Goal: Task Accomplishment & Management: Complete application form

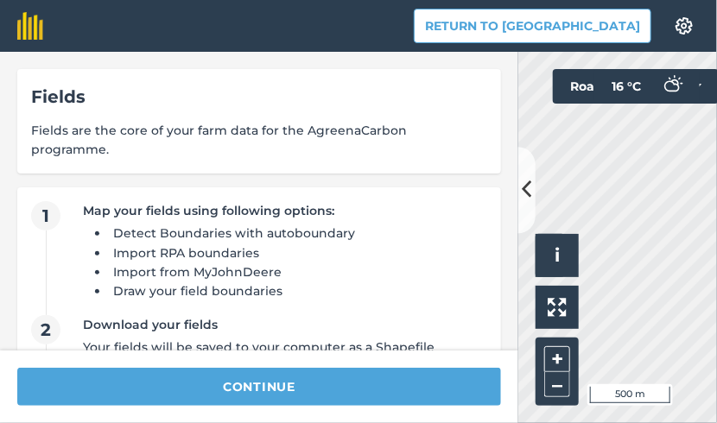
click at [517, 423] on html "Return to Agreena Settings Map printing is not available on our free plan Pleas…" at bounding box center [358, 211] width 717 height 423
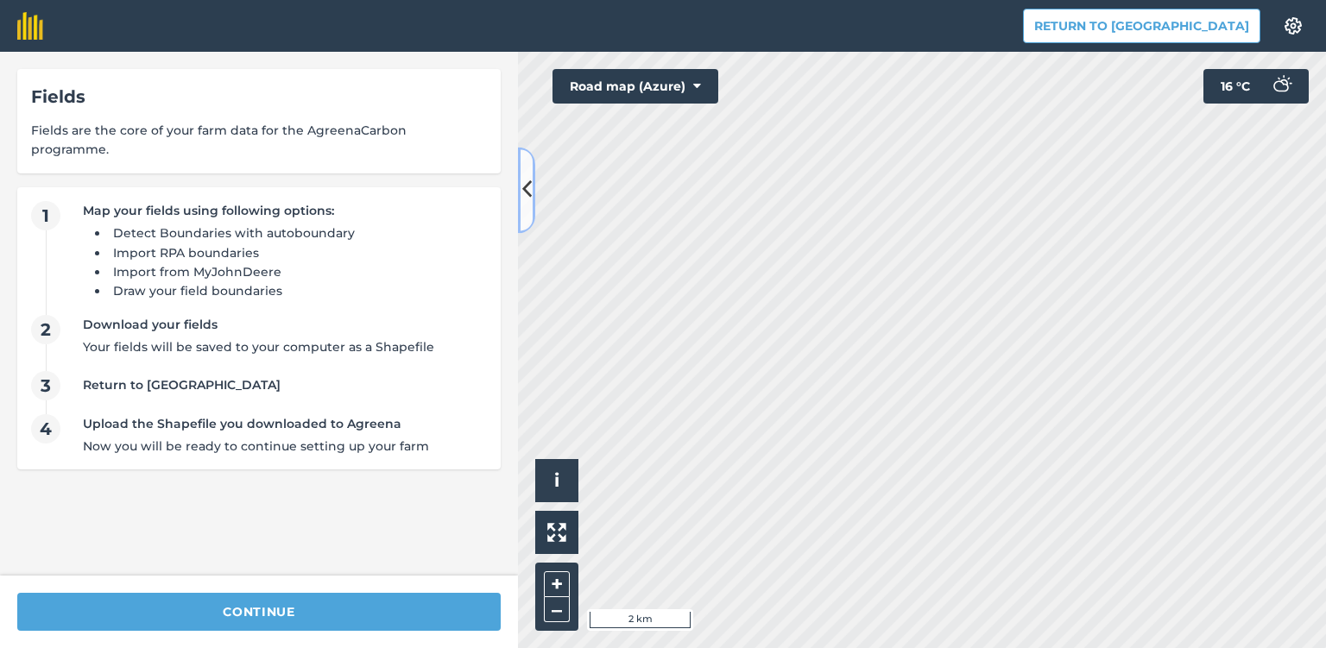
click at [527, 199] on icon at bounding box center [526, 190] width 9 height 30
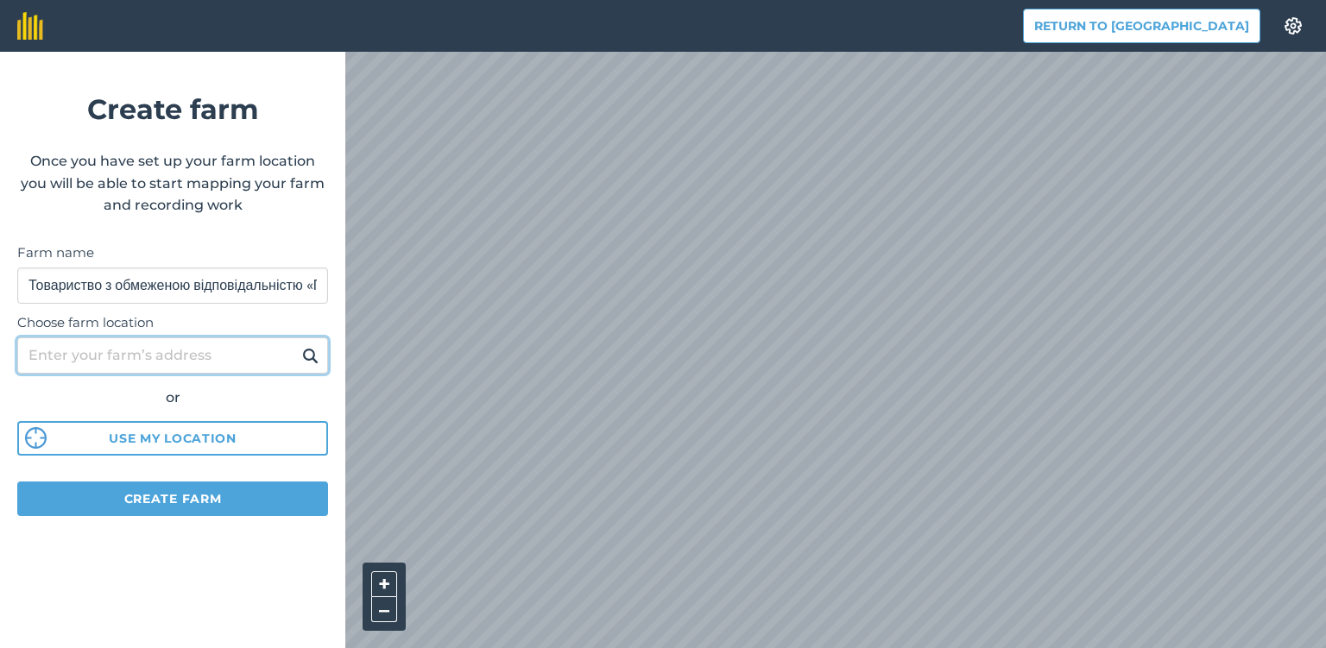
click at [212, 359] on input "Choose farm location" at bounding box center [172, 356] width 311 height 36
type input "м.Миколаїв вул.Олега Ольжича, 111"
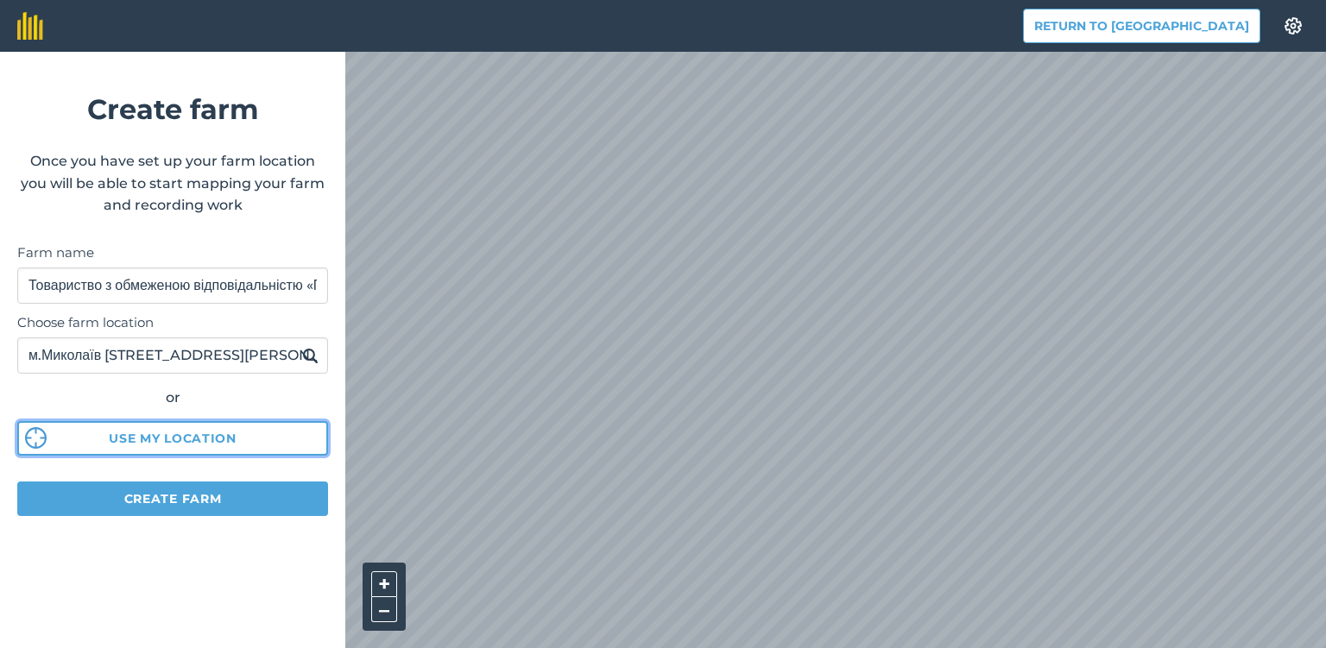
click at [200, 437] on button "Use my location" at bounding box center [172, 438] width 311 height 35
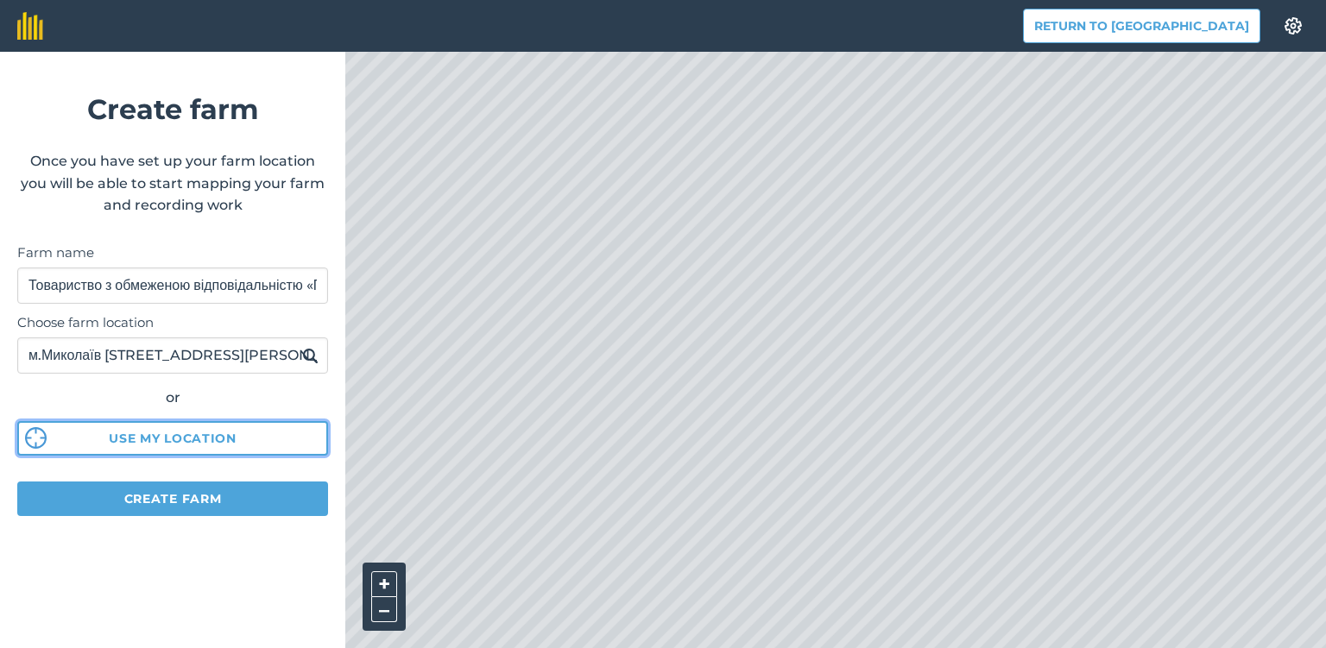
click at [200, 437] on button "Use my location" at bounding box center [172, 438] width 311 height 35
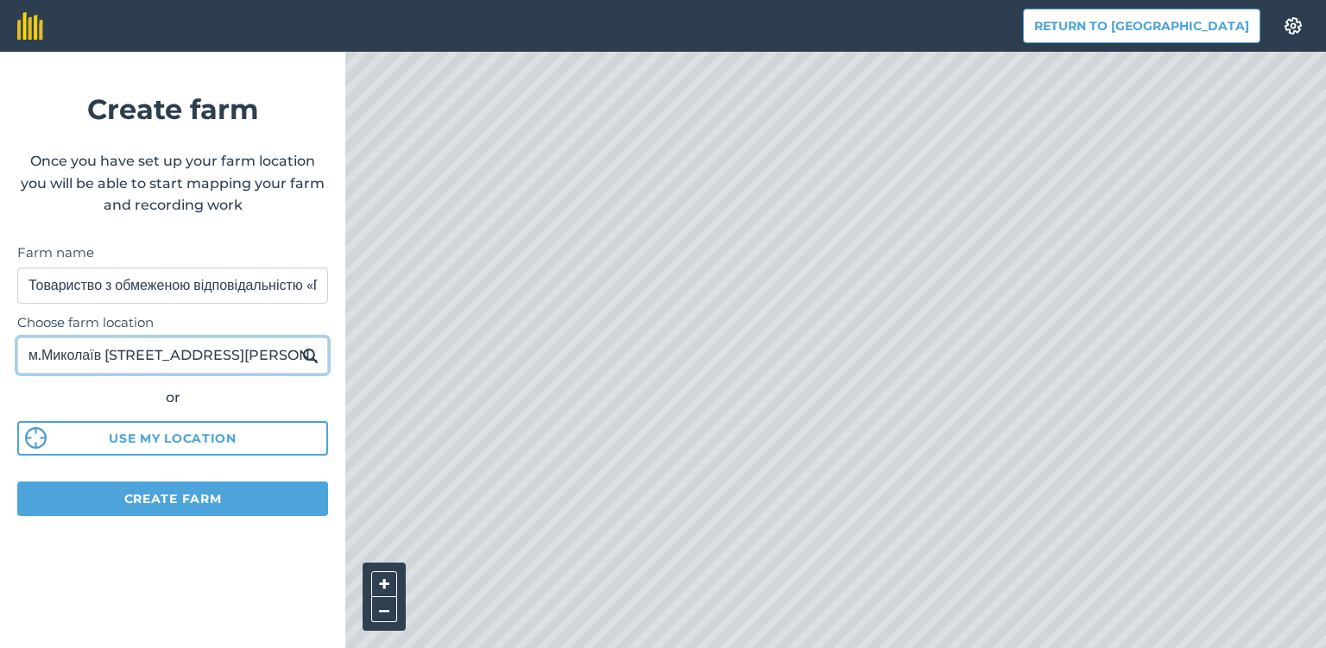
click at [218, 356] on input "м.Миколаїв вул.Олега Ольжича, 111" at bounding box center [172, 356] width 311 height 36
click at [297, 345] on button at bounding box center [310, 356] width 27 height 22
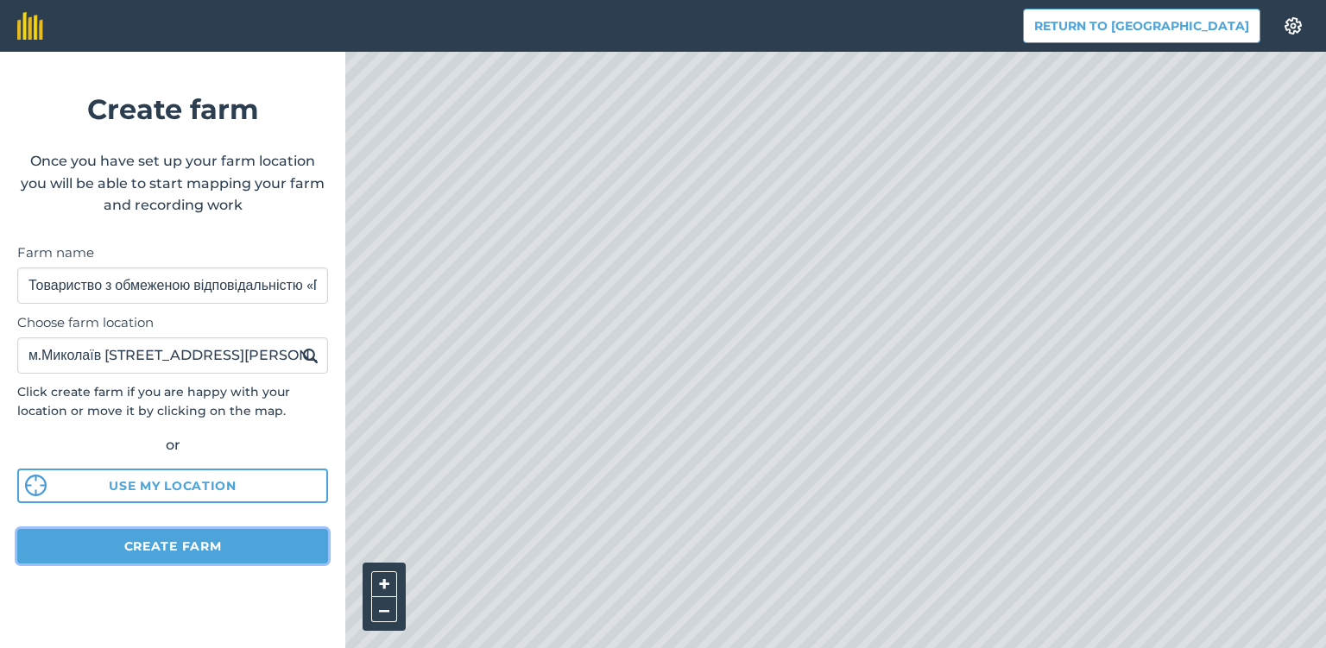
click at [231, 545] on button "Create farm" at bounding box center [172, 546] width 311 height 35
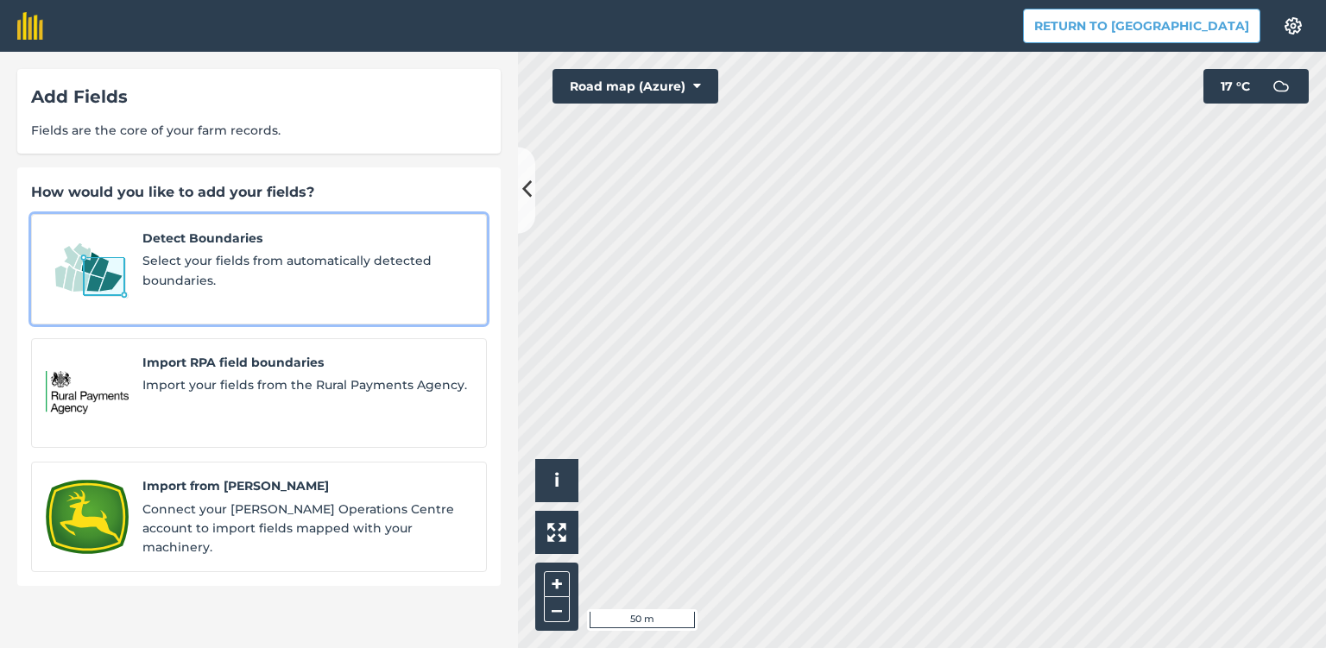
click at [183, 260] on span "Select your fields from automatically detected boundaries." at bounding box center [307, 270] width 330 height 39
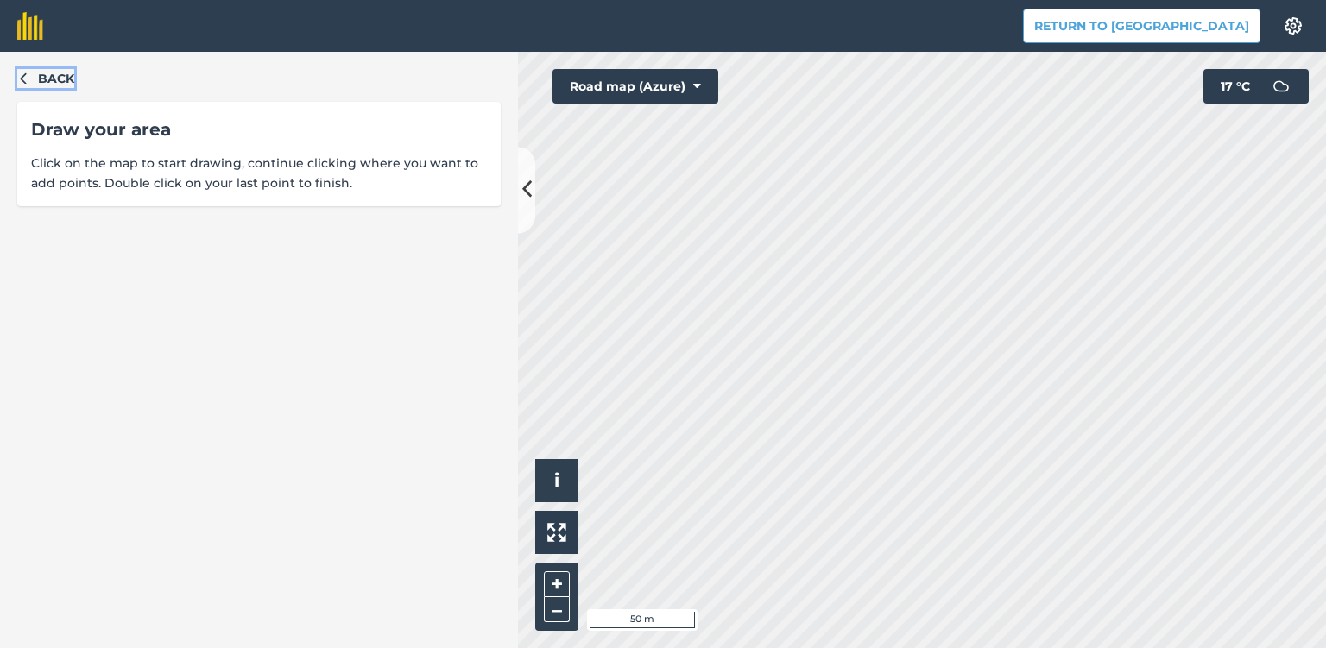
click at [28, 78] on icon "button" at bounding box center [23, 78] width 12 height 12
click at [705, 90] on button "Road map (Azure)" at bounding box center [636, 86] width 166 height 35
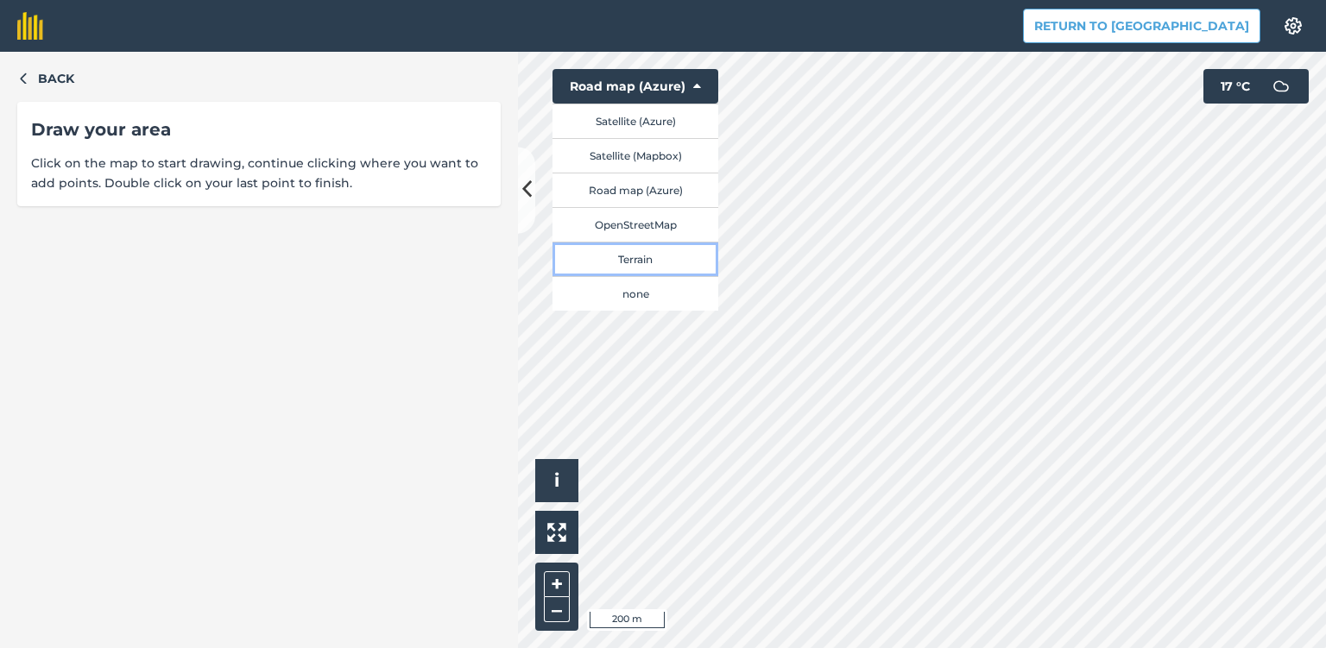
click at [663, 262] on button "Terrain" at bounding box center [636, 259] width 166 height 35
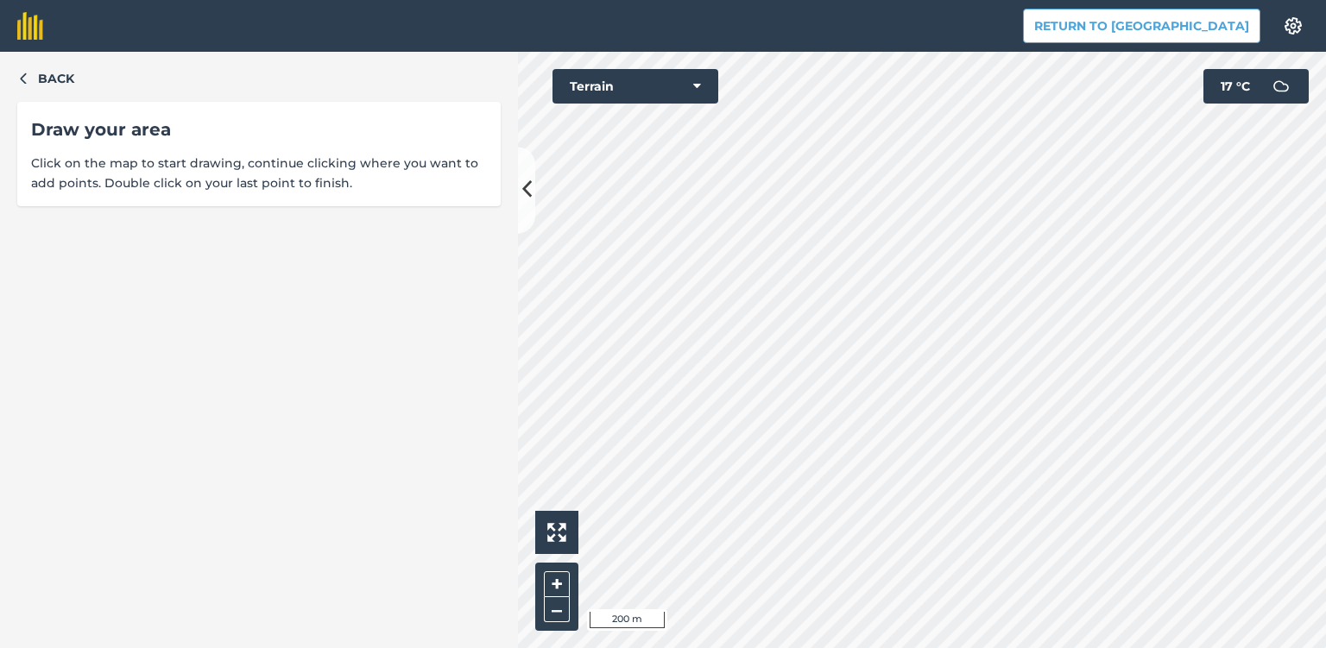
click at [14, 72] on div "Back Draw your area Click on the map to start drawing, continue clicking where …" at bounding box center [259, 350] width 518 height 597
click at [40, 76] on span "Back" at bounding box center [56, 78] width 36 height 19
click at [41, 82] on span "Back" at bounding box center [56, 78] width 36 height 19
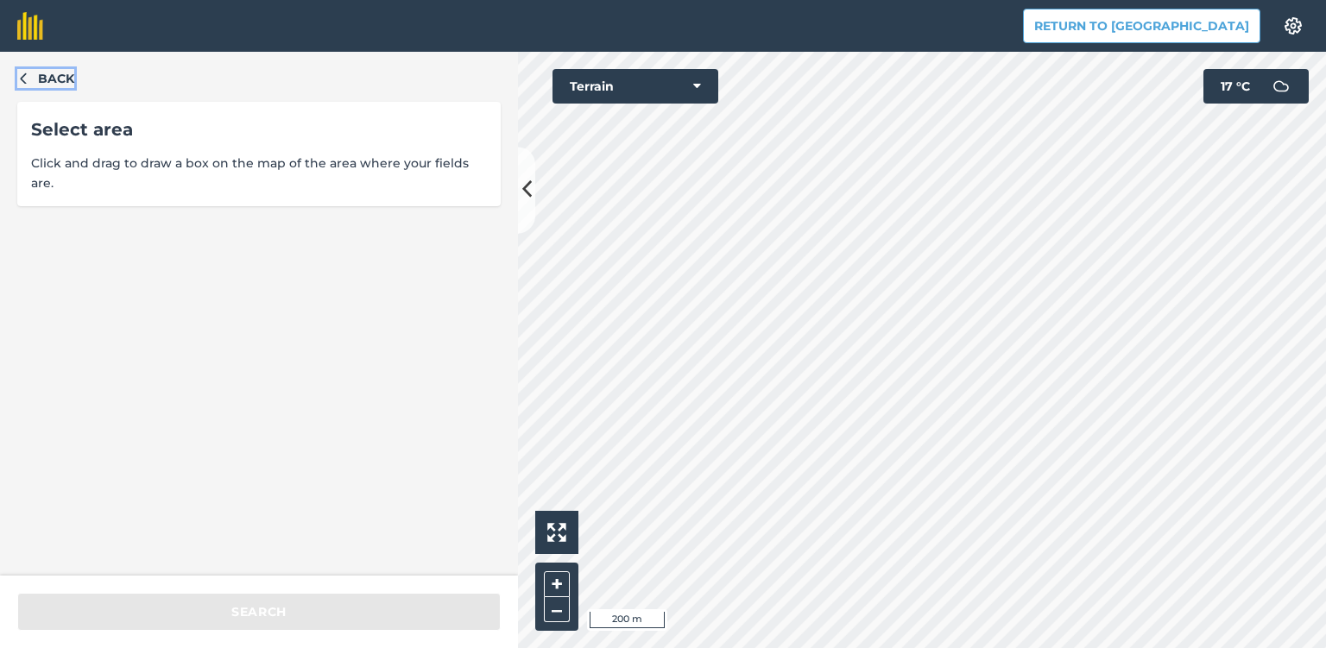
click at [27, 79] on icon "button" at bounding box center [23, 78] width 12 height 12
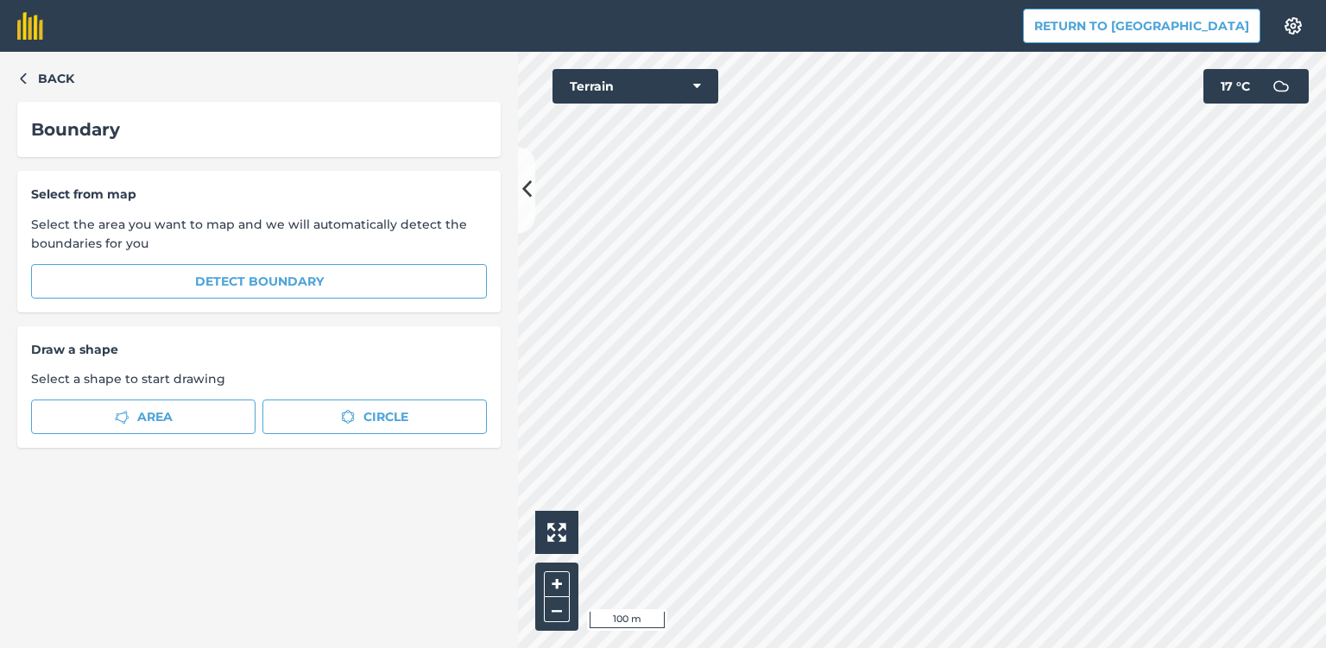
click at [303, 300] on div "Select from map Select the area you want to map and we will automatically detec…" at bounding box center [259, 242] width 484 height 142
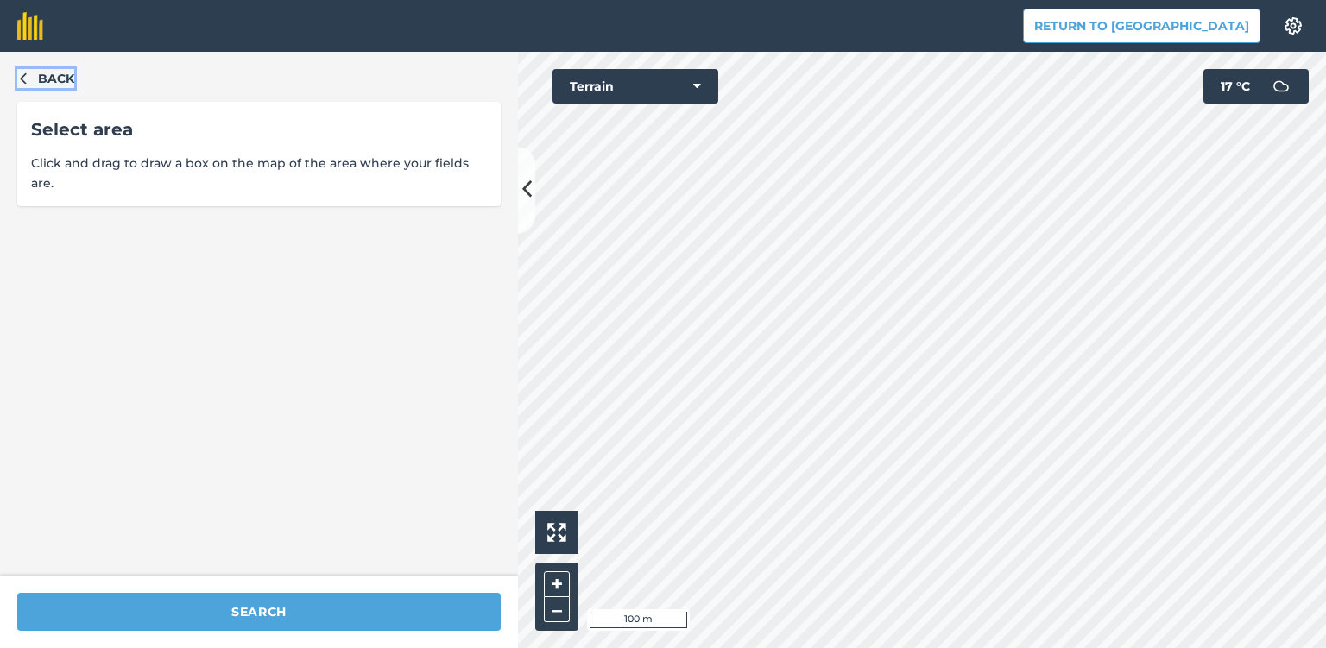
click at [28, 72] on icon "button" at bounding box center [23, 78] width 12 height 12
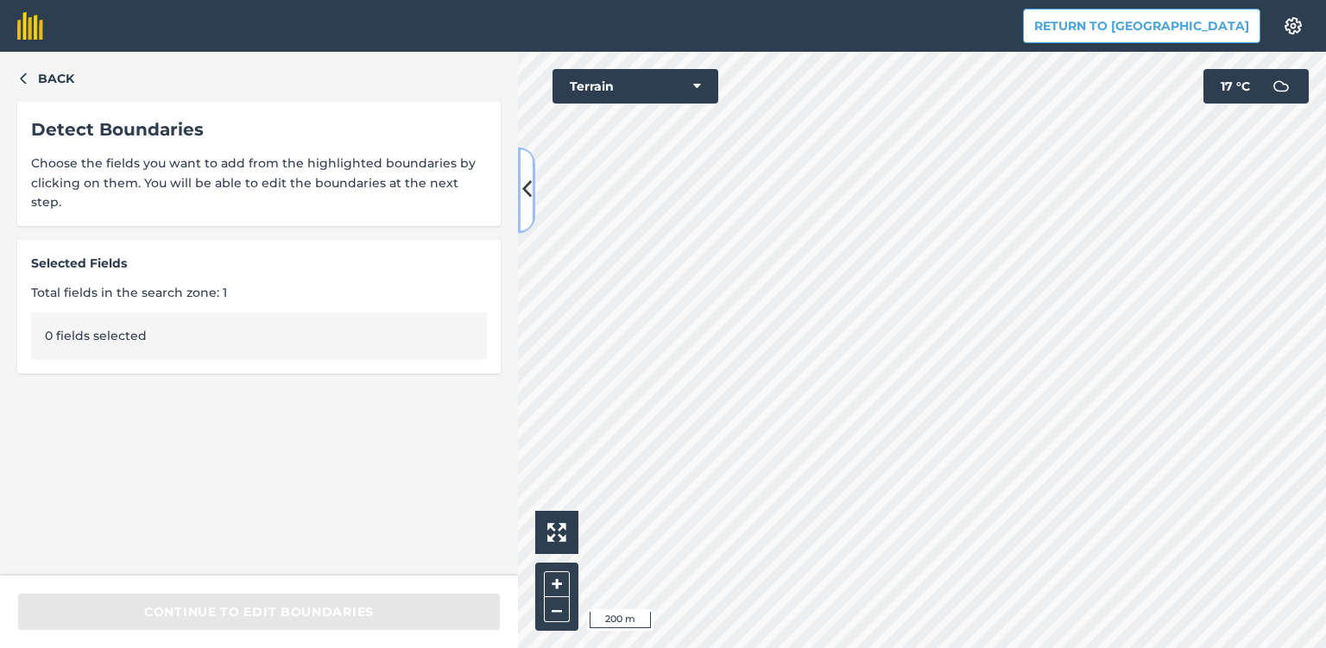
click at [525, 191] on icon at bounding box center [526, 190] width 9 height 30
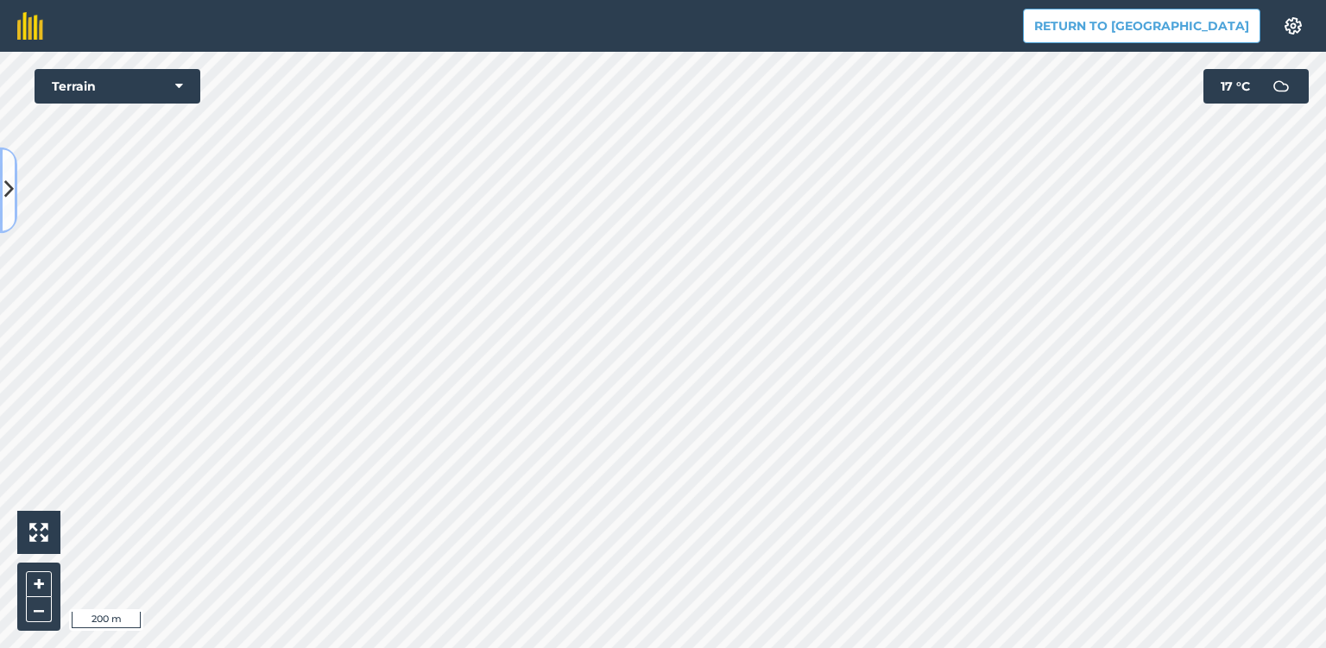
click at [9, 185] on icon at bounding box center [8, 190] width 9 height 30
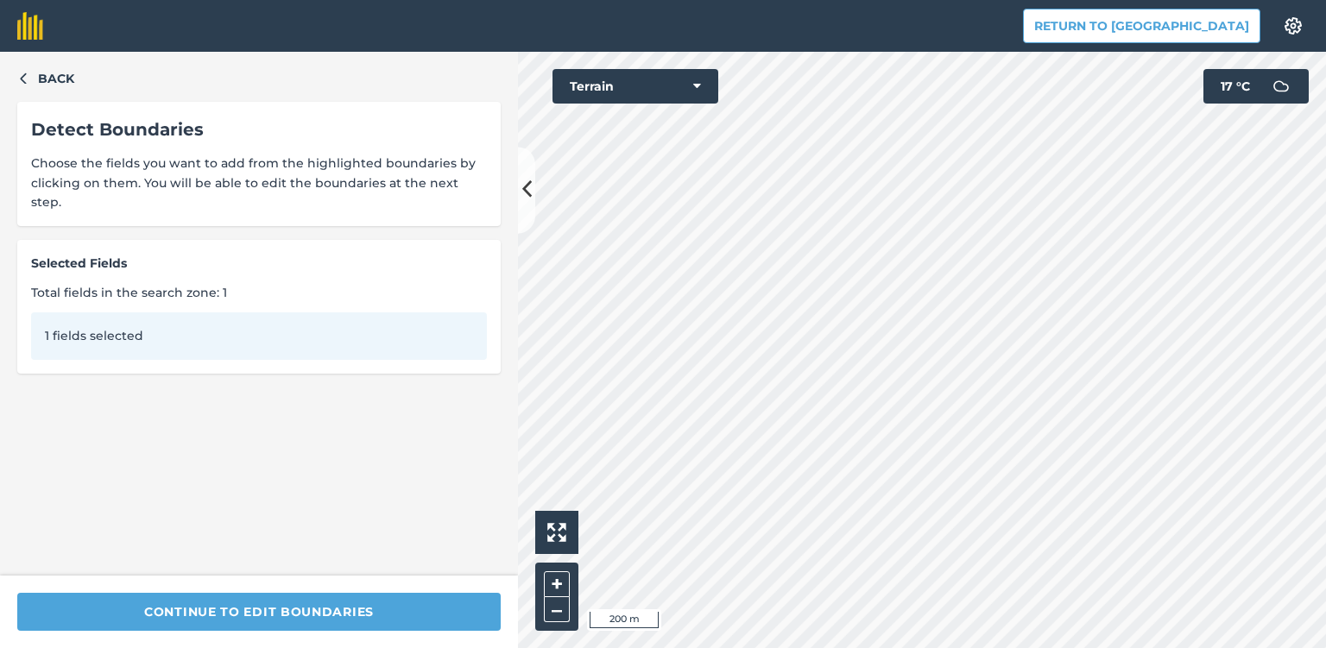
click at [97, 323] on div "1 fields selected" at bounding box center [259, 336] width 456 height 47
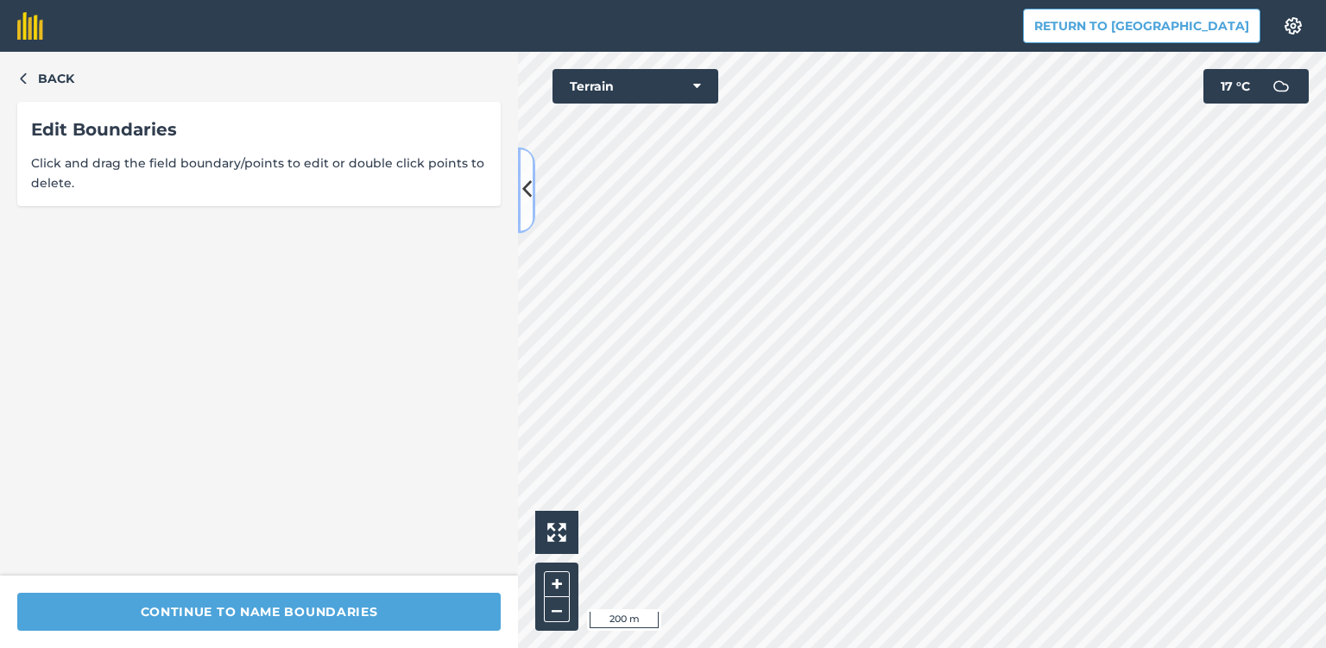
click at [528, 187] on icon at bounding box center [526, 190] width 9 height 30
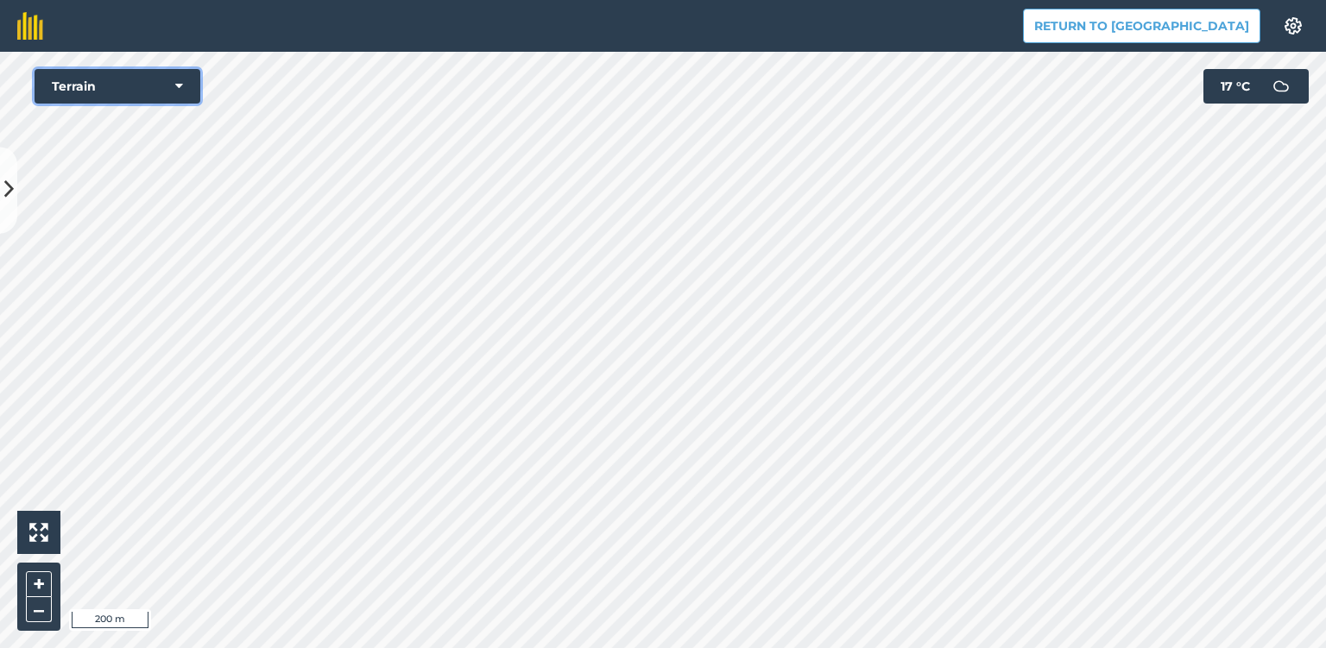
click at [183, 92] on button "Terrain" at bounding box center [118, 86] width 166 height 35
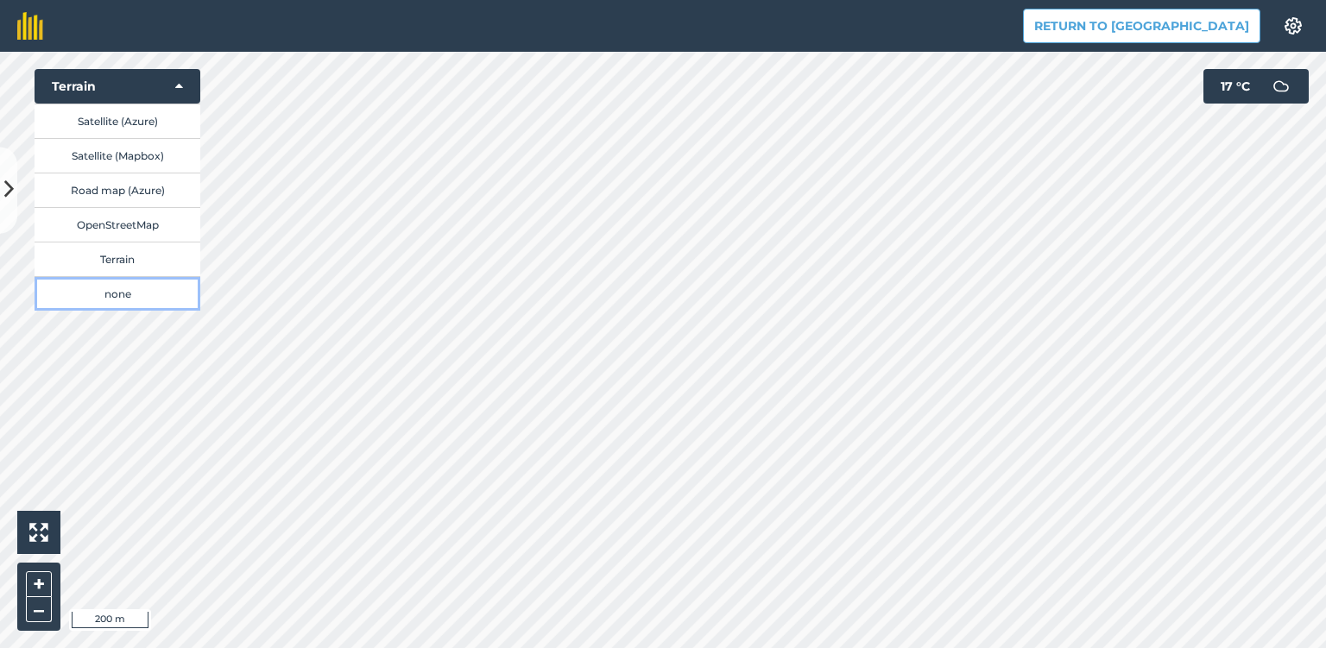
click at [117, 290] on button "none" at bounding box center [118, 293] width 166 height 35
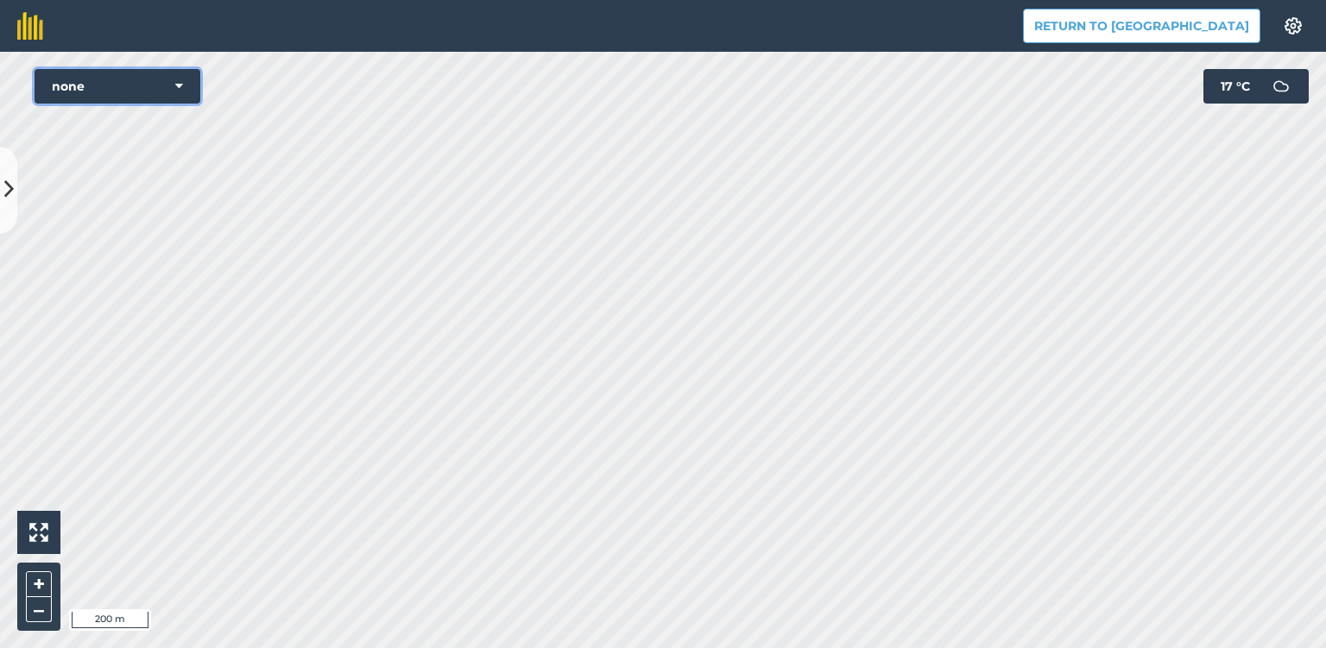
click at [180, 87] on icon at bounding box center [179, 86] width 8 height 17
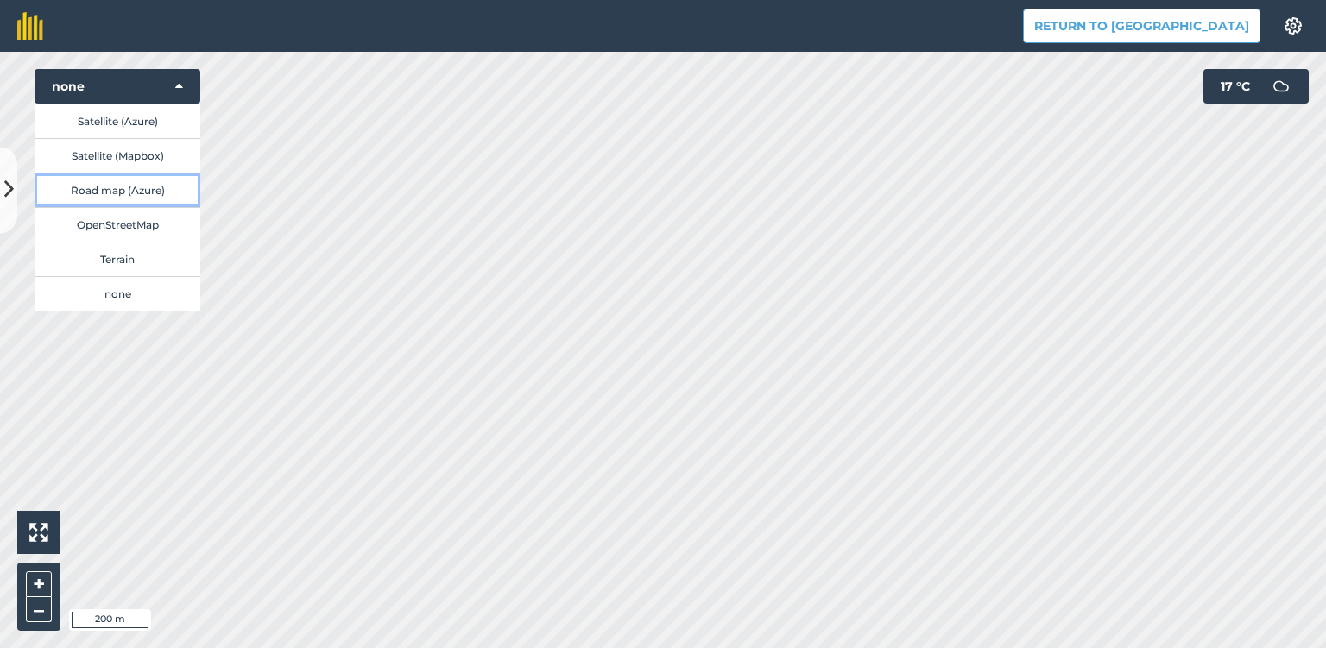
click at [152, 190] on button "Road map (Azure)" at bounding box center [118, 190] width 166 height 35
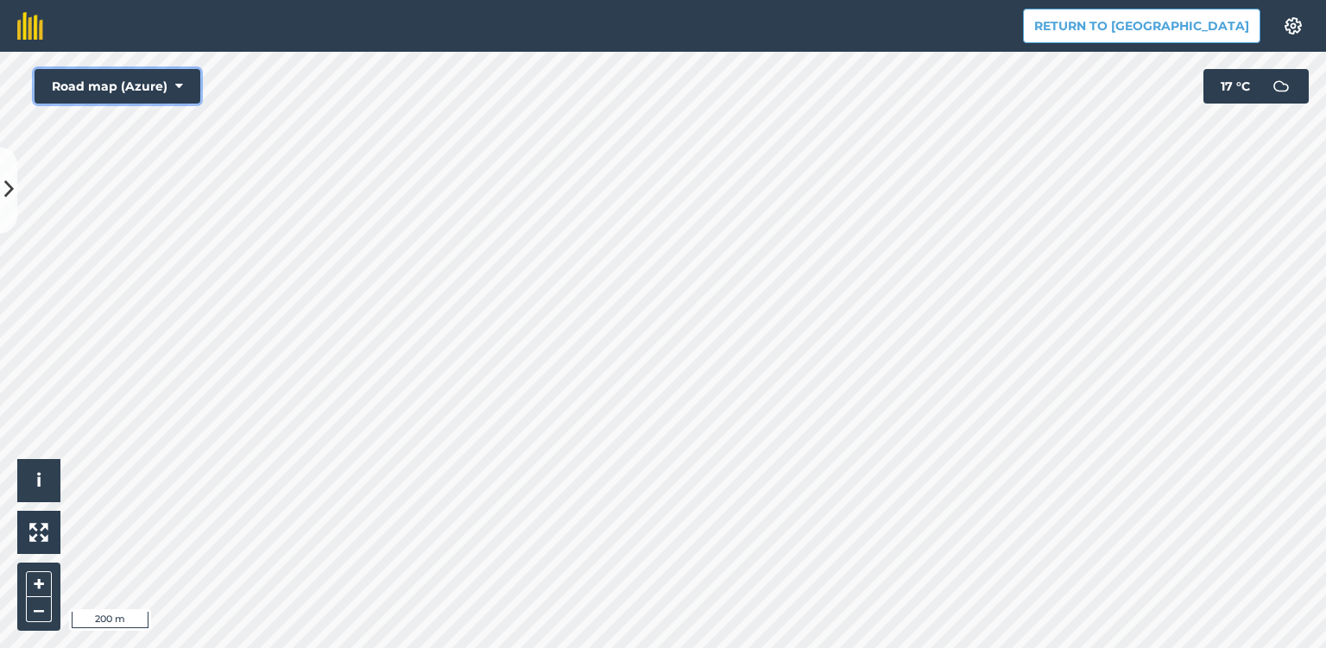
click at [179, 88] on icon at bounding box center [179, 86] width 8 height 17
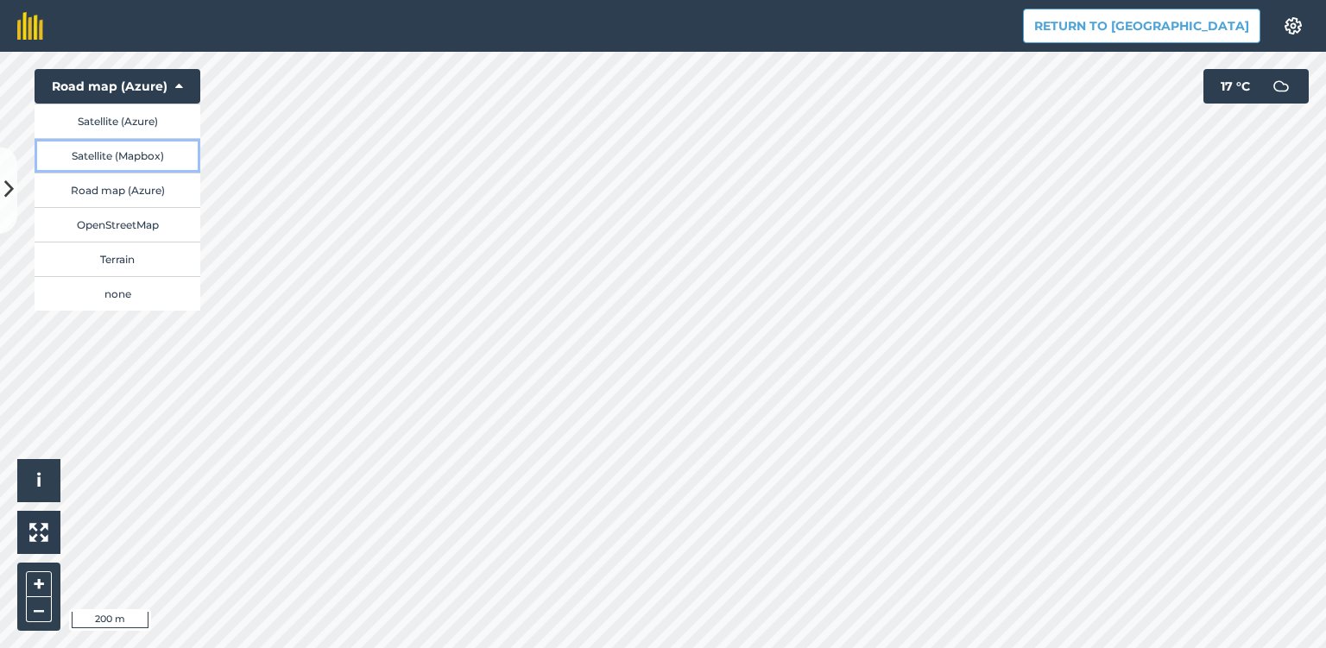
click at [142, 156] on button "Satellite (Mapbox)" at bounding box center [118, 155] width 166 height 35
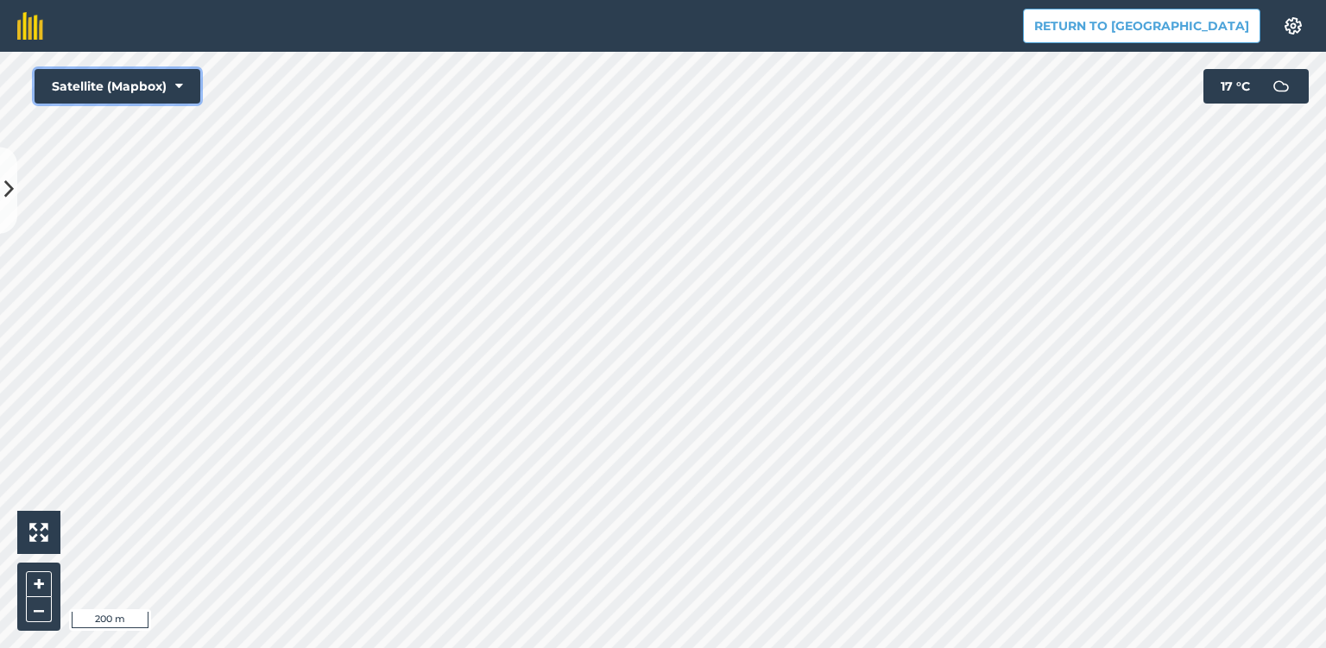
click at [168, 91] on button "Satellite (Mapbox)" at bounding box center [118, 86] width 166 height 35
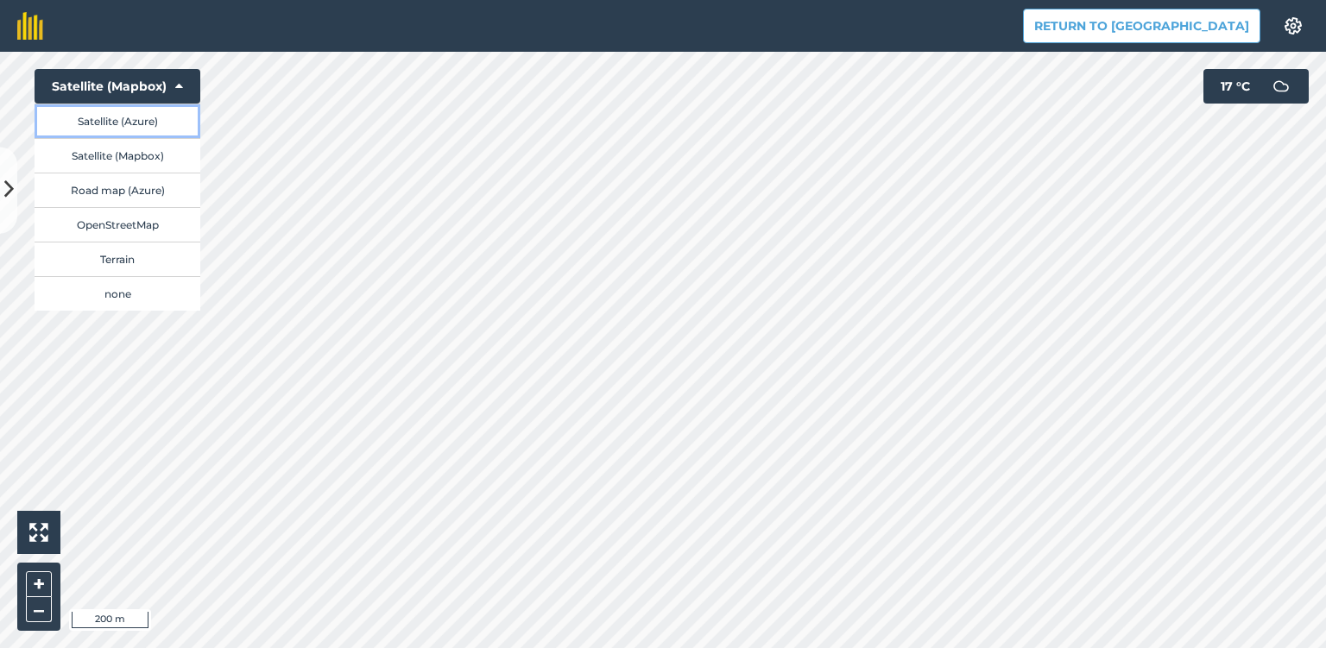
click at [142, 122] on button "Satellite (Azure)" at bounding box center [118, 121] width 166 height 35
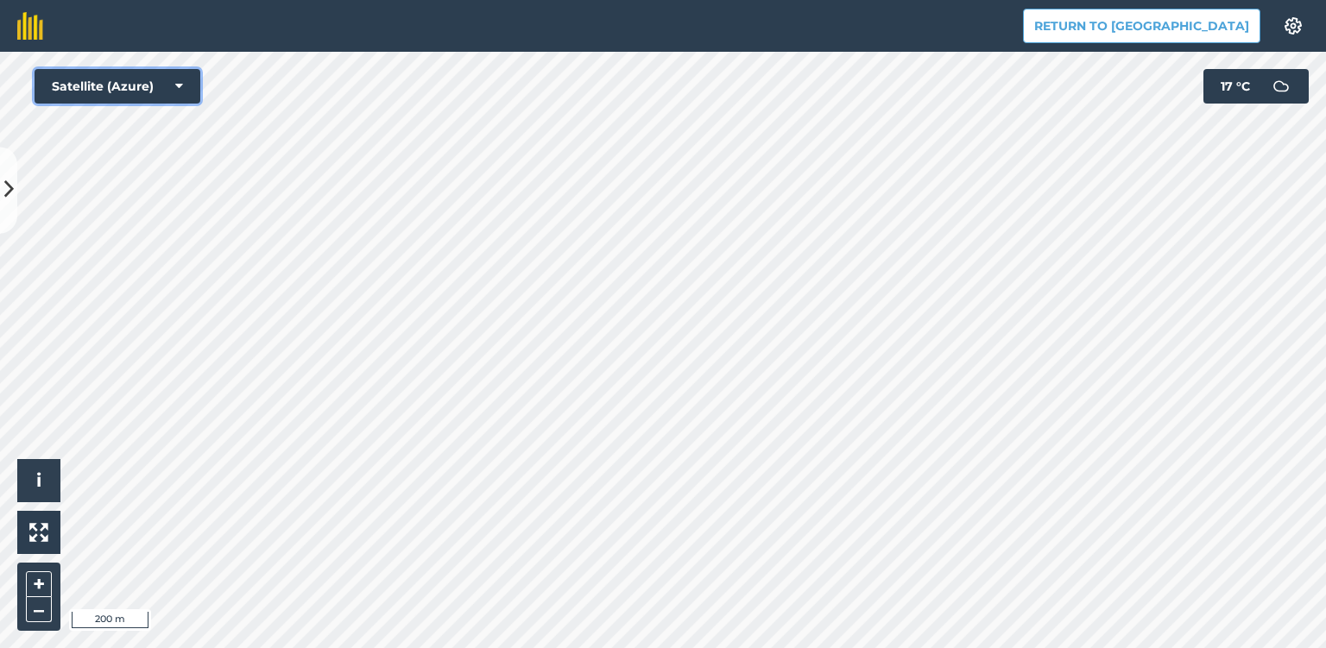
click at [174, 90] on button "Satellite (Azure)" at bounding box center [118, 86] width 166 height 35
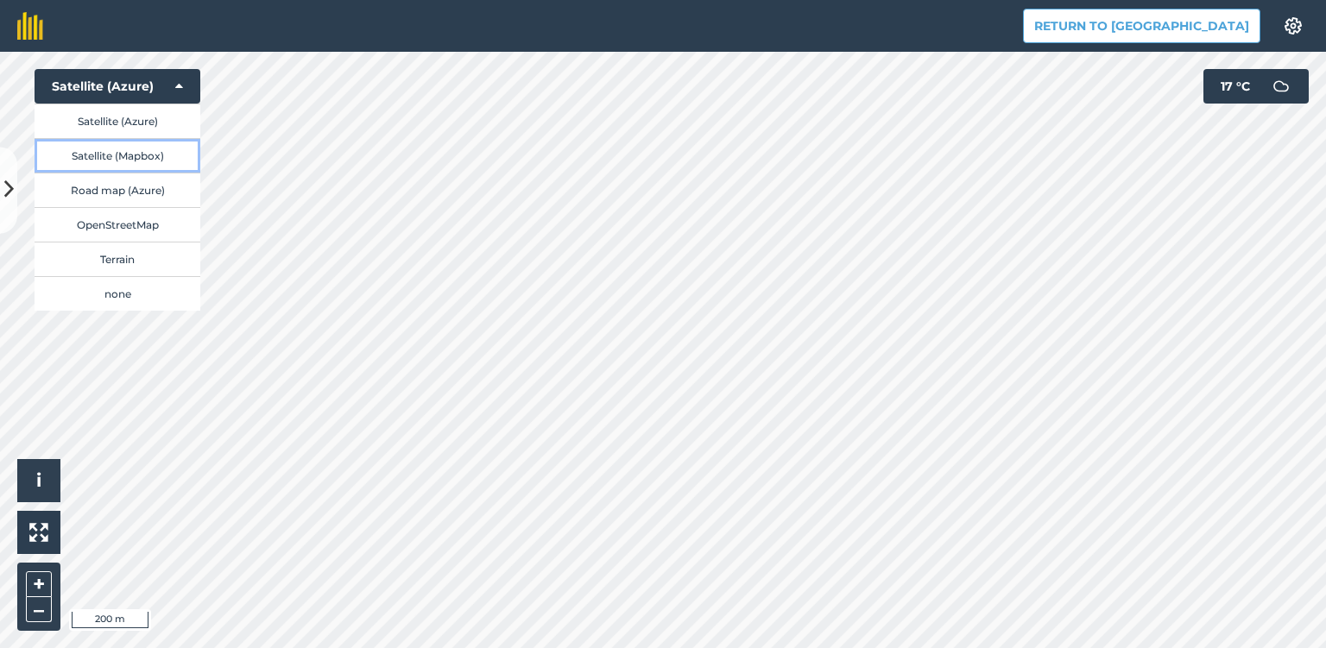
click at [164, 151] on button "Satellite (Mapbox)" at bounding box center [118, 155] width 166 height 35
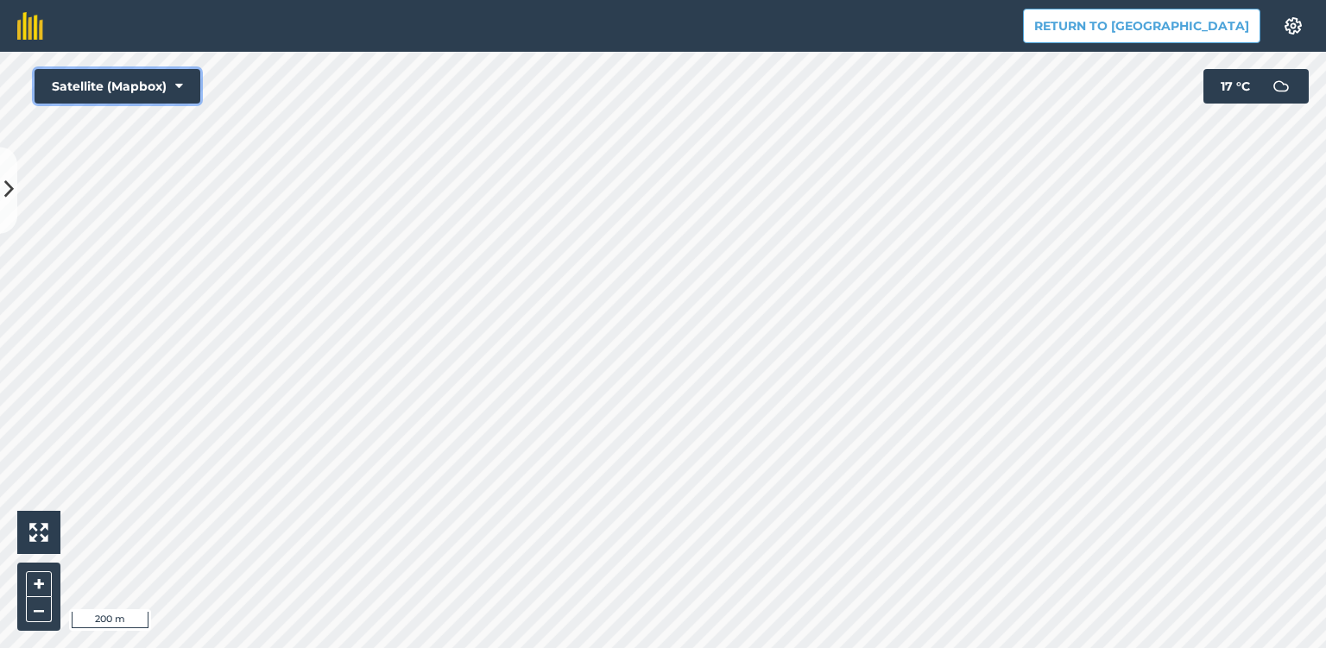
click at [178, 85] on icon at bounding box center [179, 86] width 8 height 17
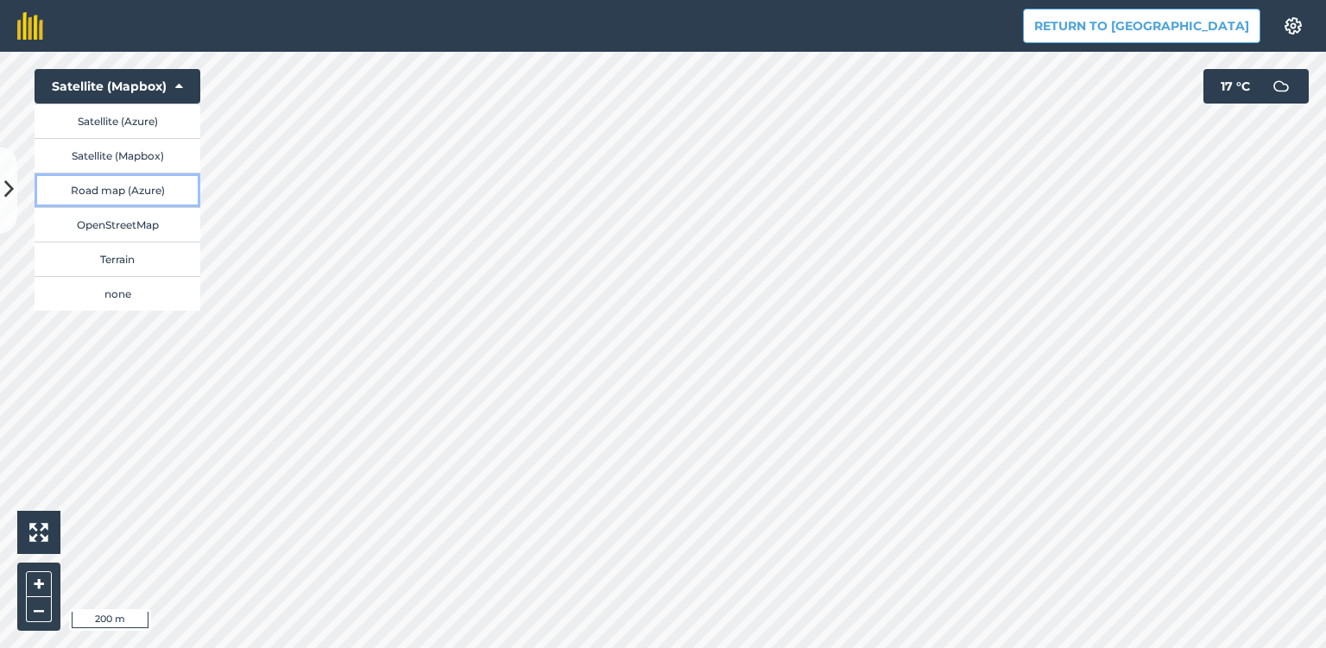
click at [165, 191] on button "Road map (Azure)" at bounding box center [118, 190] width 166 height 35
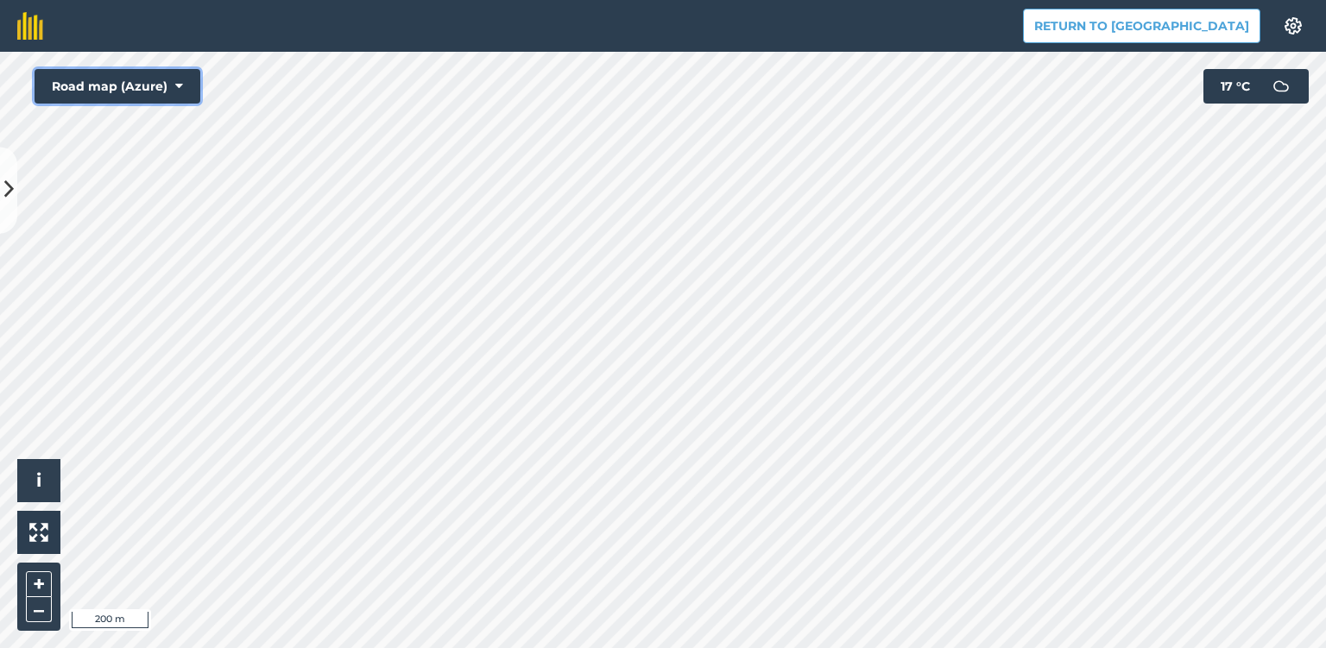
click at [177, 83] on icon at bounding box center [179, 86] width 8 height 17
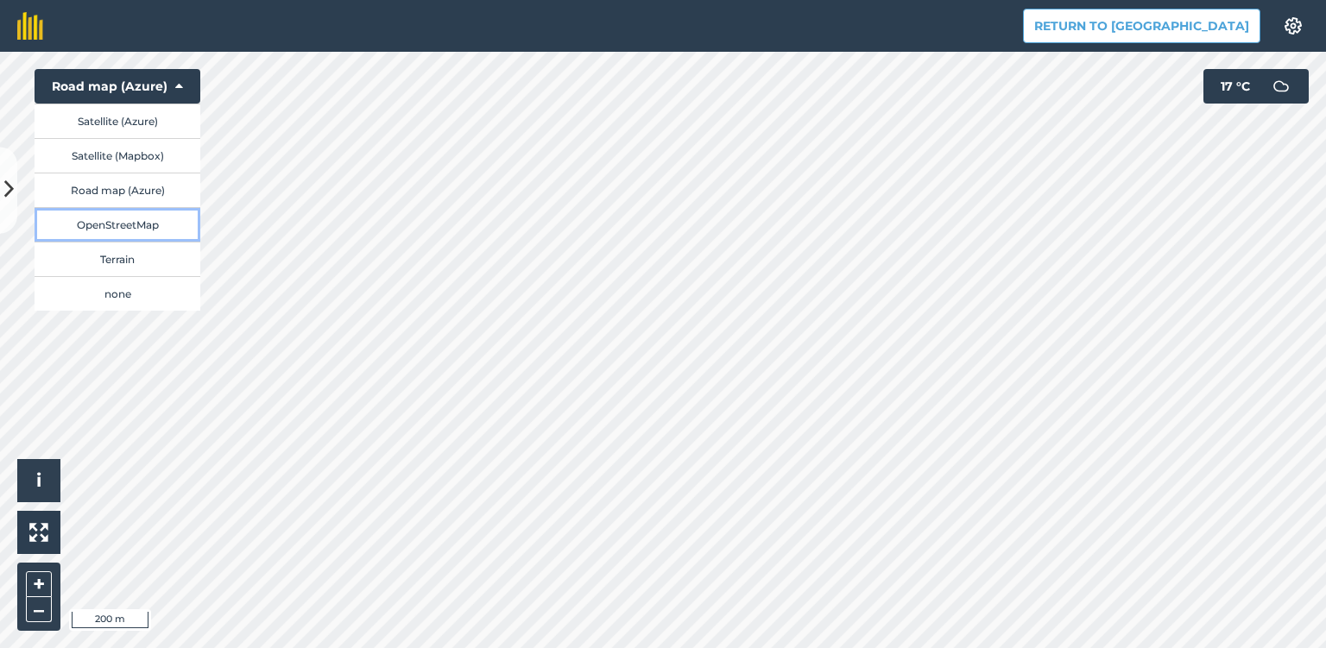
click at [152, 223] on button "OpenStreetMap" at bounding box center [118, 224] width 166 height 35
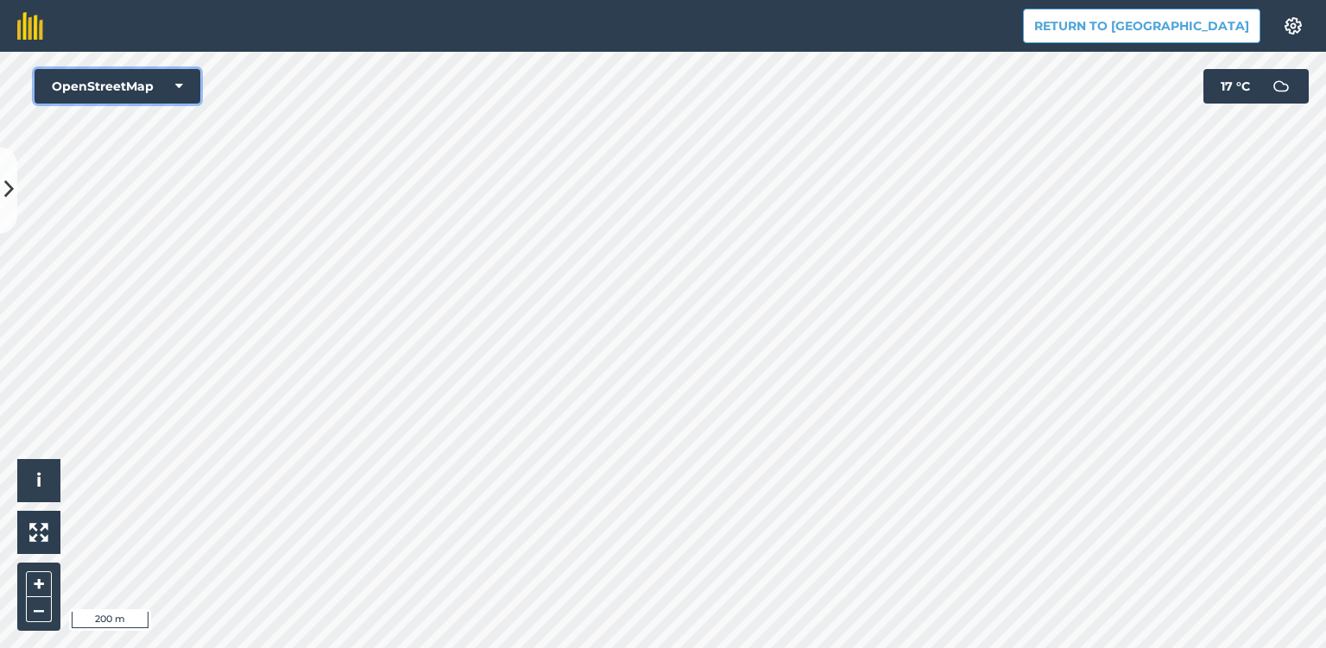
click at [179, 85] on icon at bounding box center [179, 86] width 8 height 17
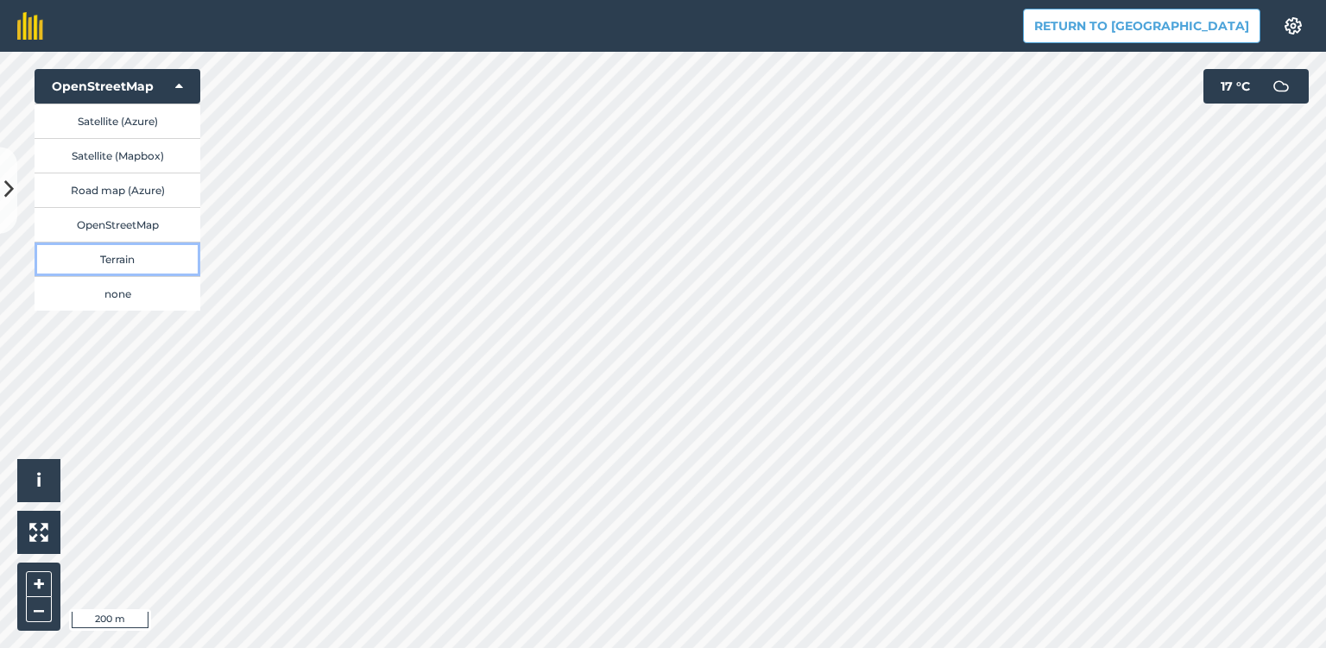
click at [160, 264] on button "Terrain" at bounding box center [118, 259] width 166 height 35
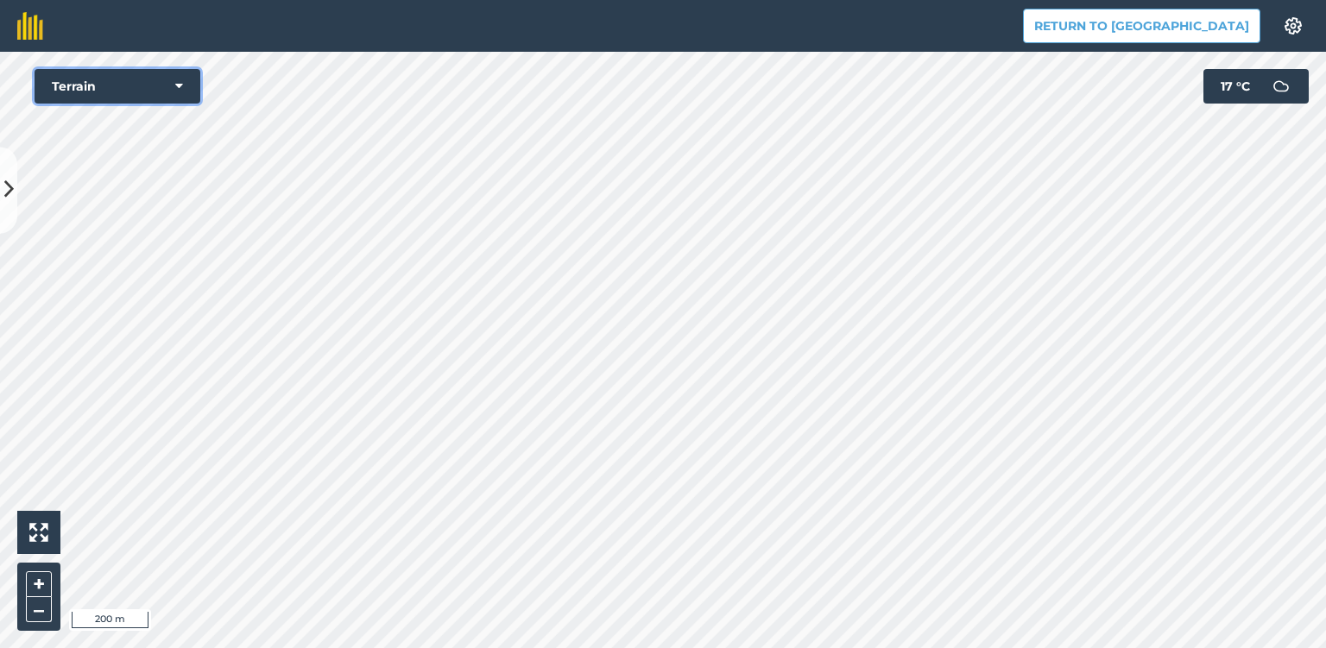
click at [176, 83] on icon at bounding box center [179, 86] width 8 height 17
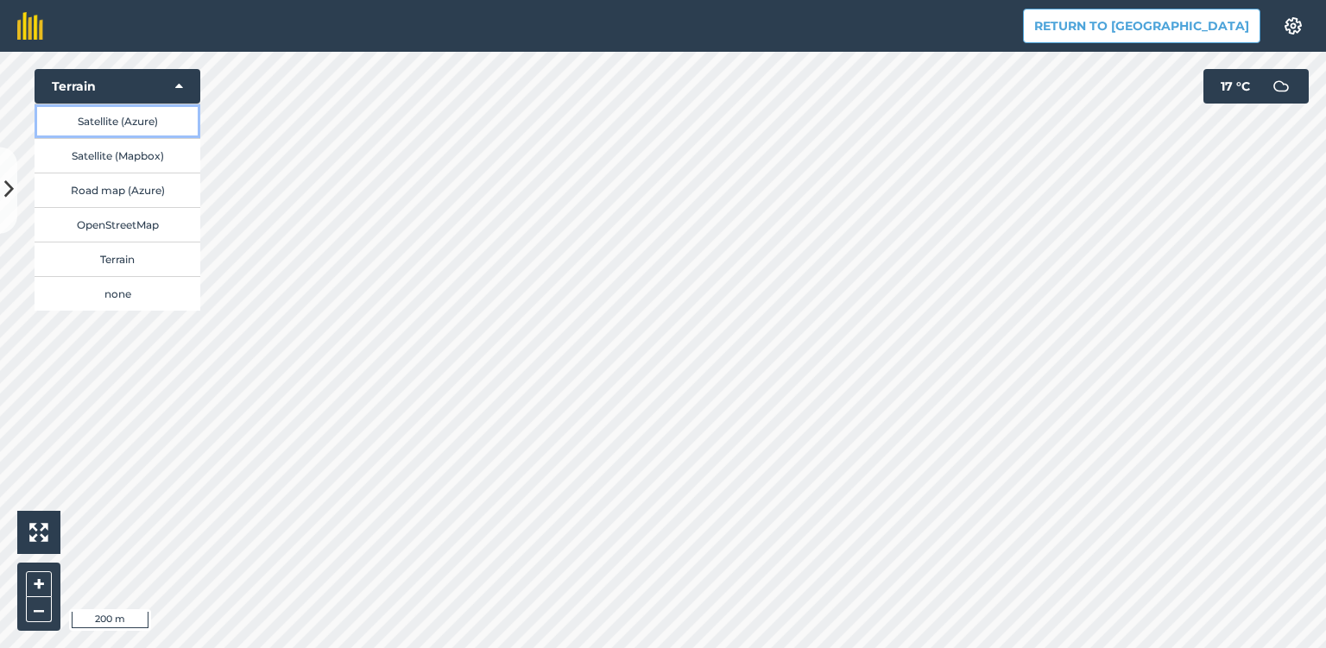
click at [148, 117] on button "Satellite (Azure)" at bounding box center [118, 121] width 166 height 35
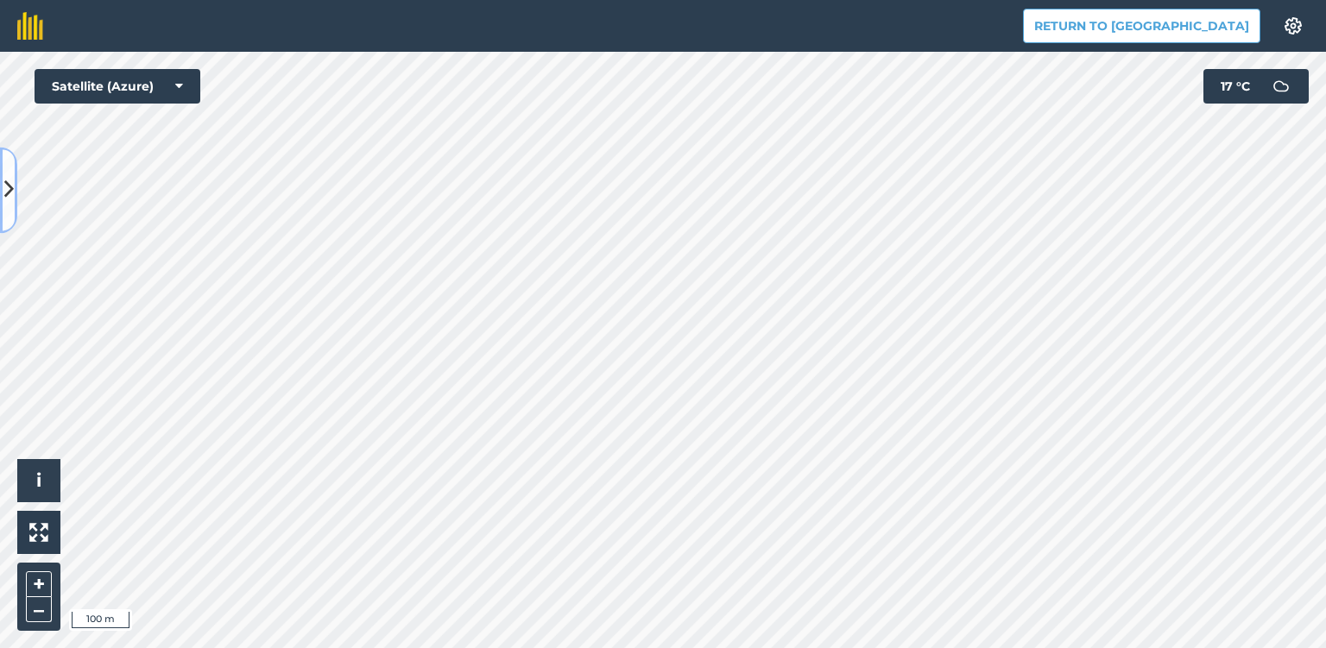
click at [7, 175] on icon at bounding box center [8, 190] width 9 height 30
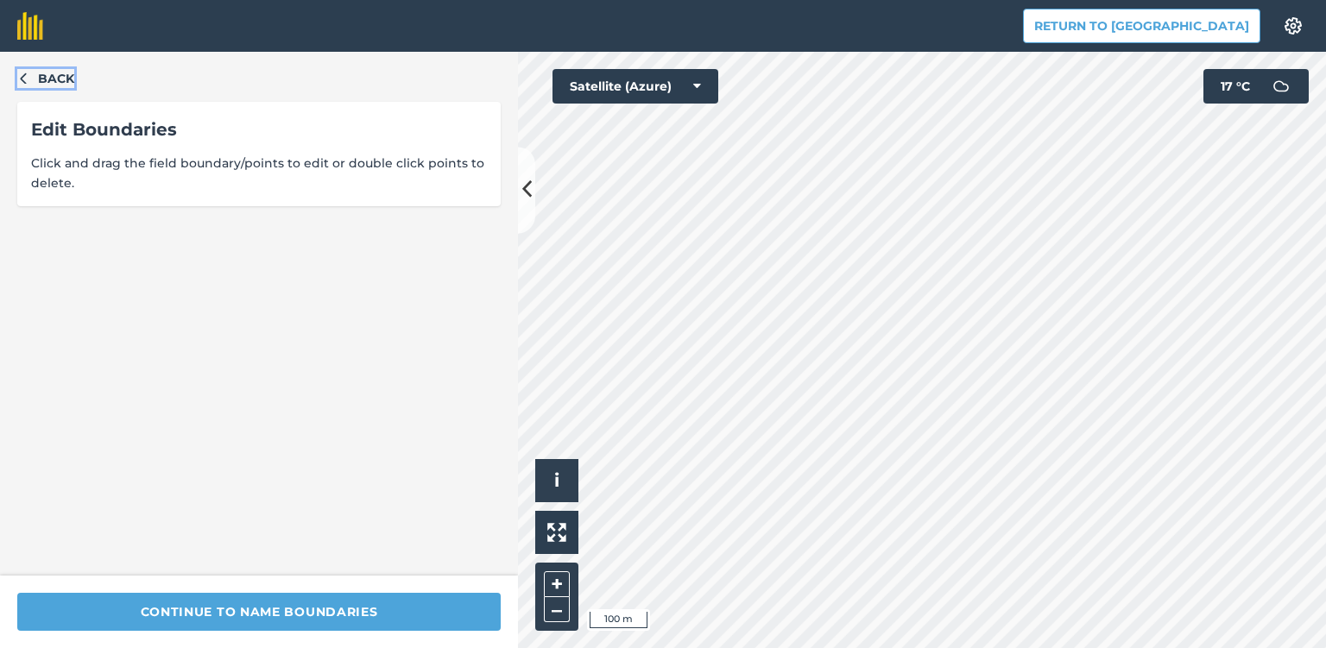
click at [22, 80] on icon "button" at bounding box center [23, 78] width 6 height 11
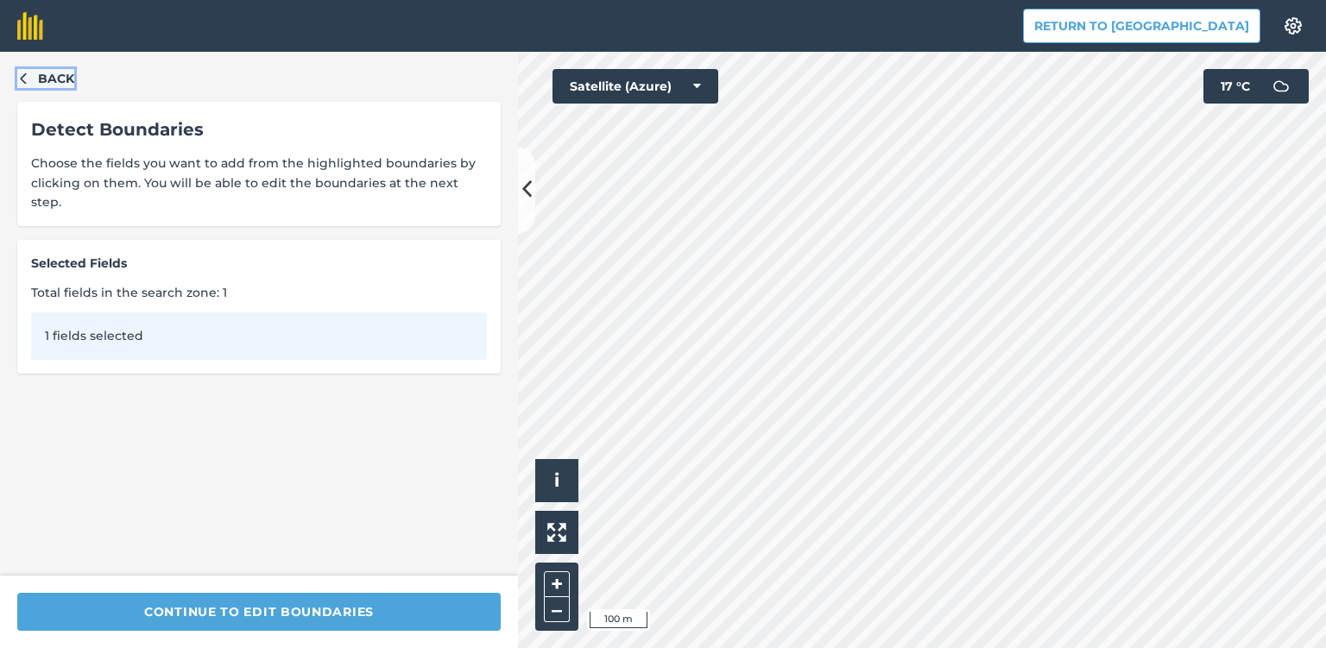
click at [22, 74] on icon "button" at bounding box center [23, 78] width 12 height 12
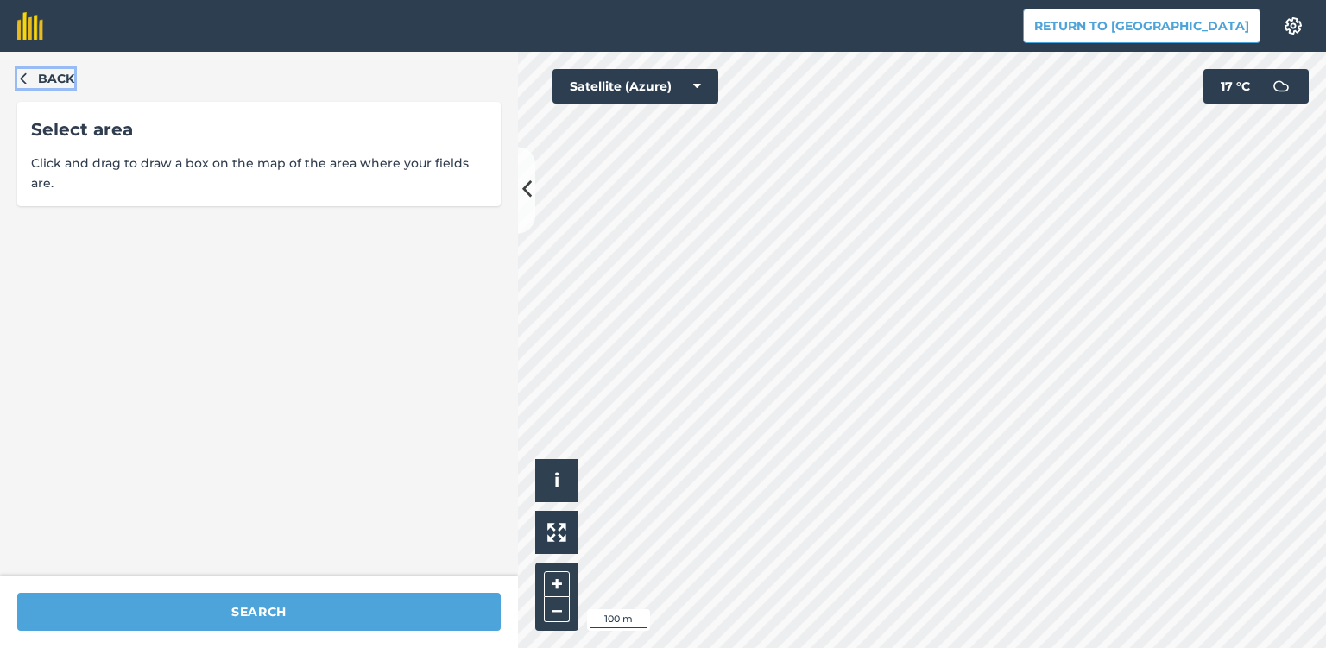
click at [22, 76] on icon "button" at bounding box center [23, 78] width 6 height 11
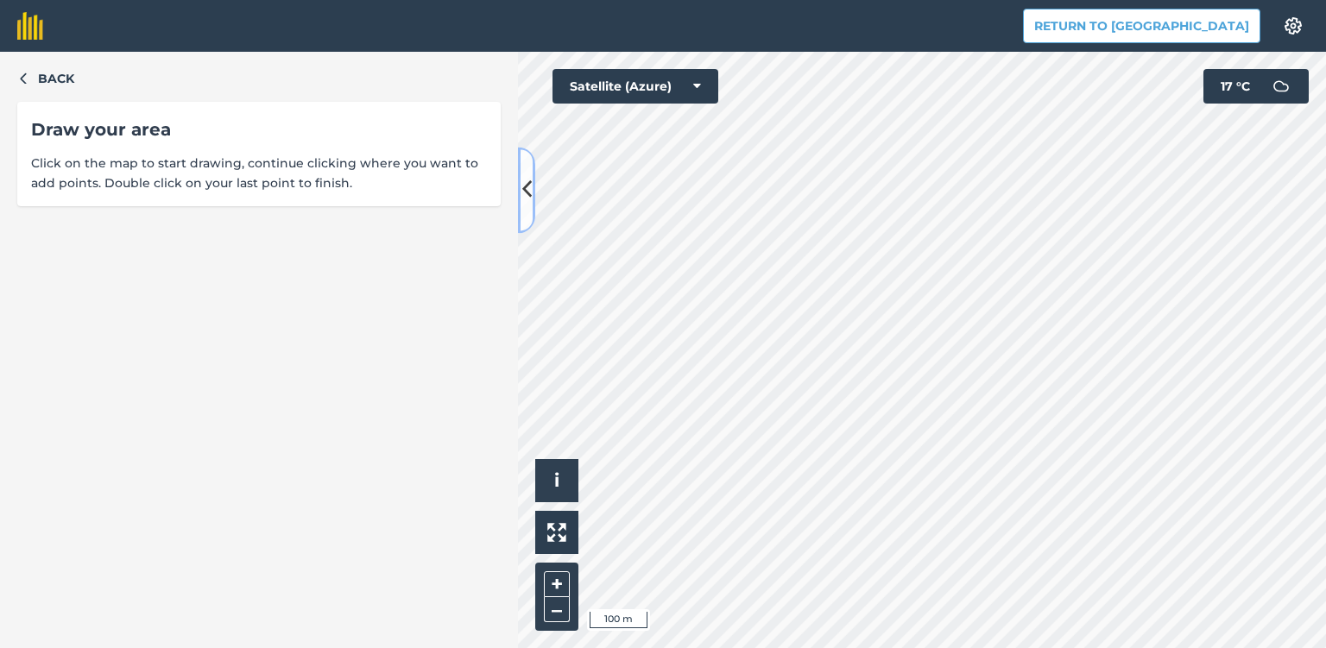
click at [525, 193] on icon at bounding box center [526, 190] width 9 height 30
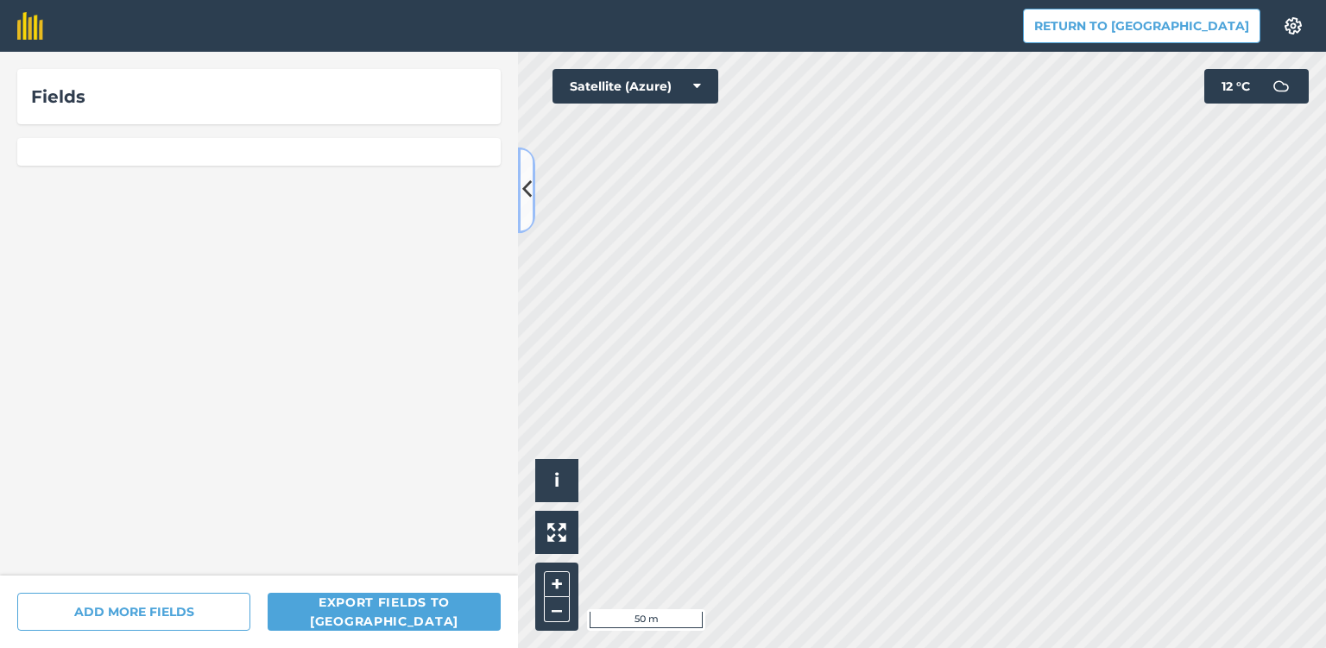
click at [527, 176] on icon at bounding box center [526, 190] width 9 height 30
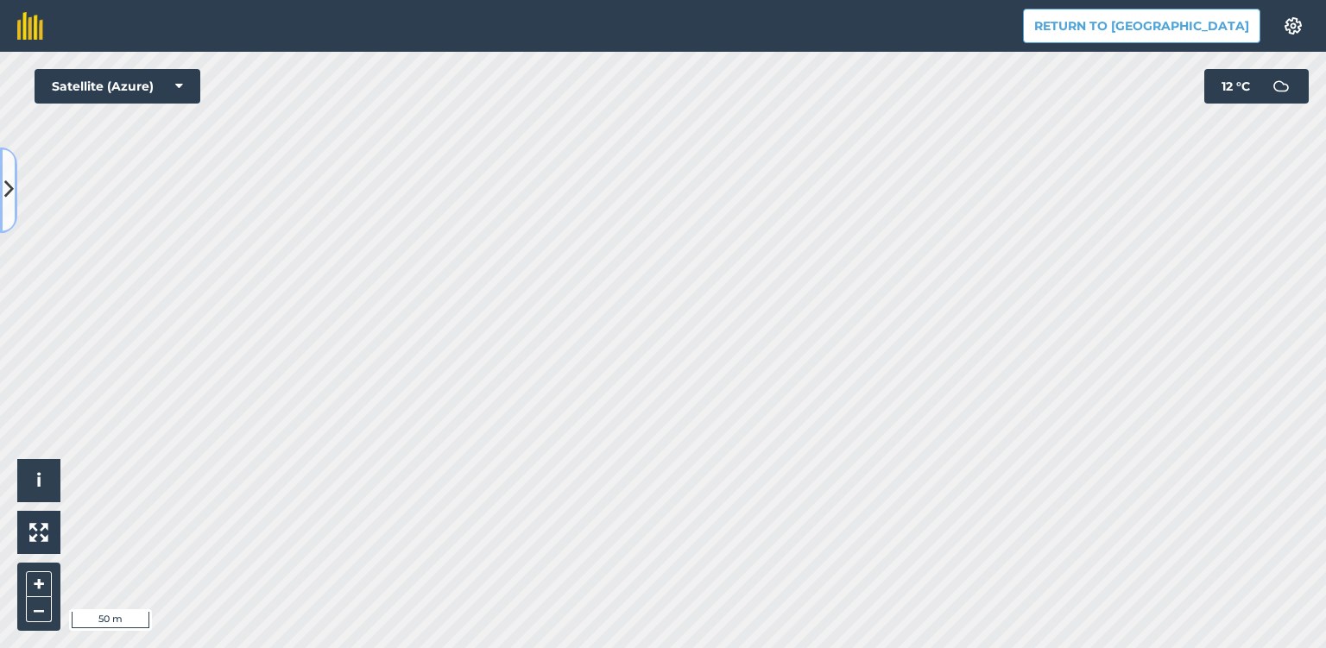
click at [7, 193] on icon at bounding box center [8, 190] width 9 height 30
